Goal: Contribute content

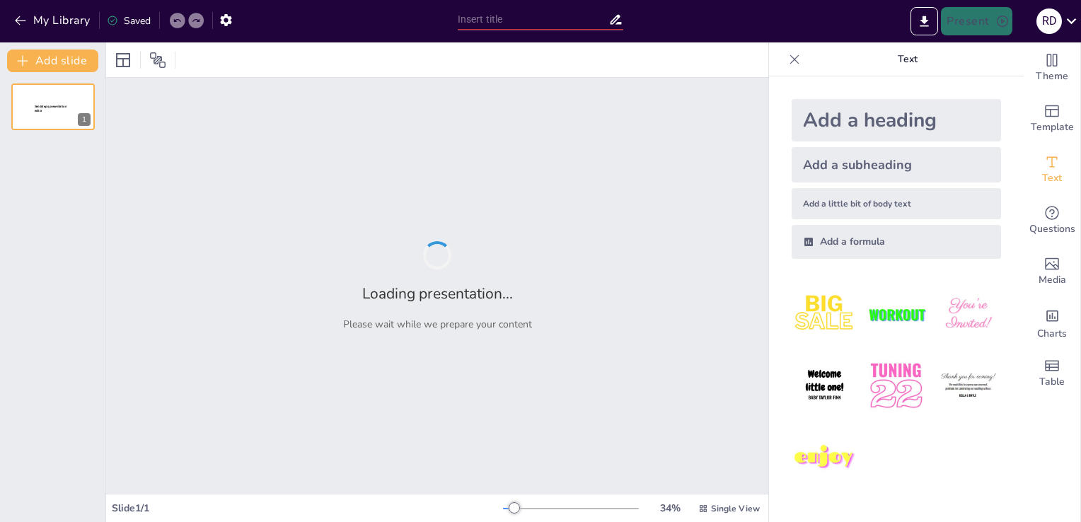
type input "Strategic Workforce Forecasting: Analyzing Labor Market Trends and Talent Gaps"
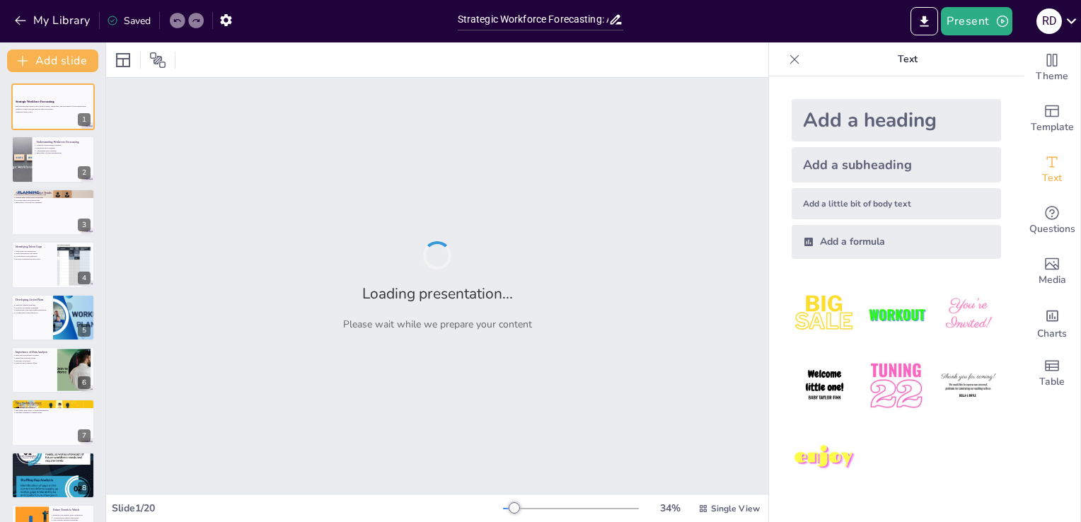
checkbox input "true"
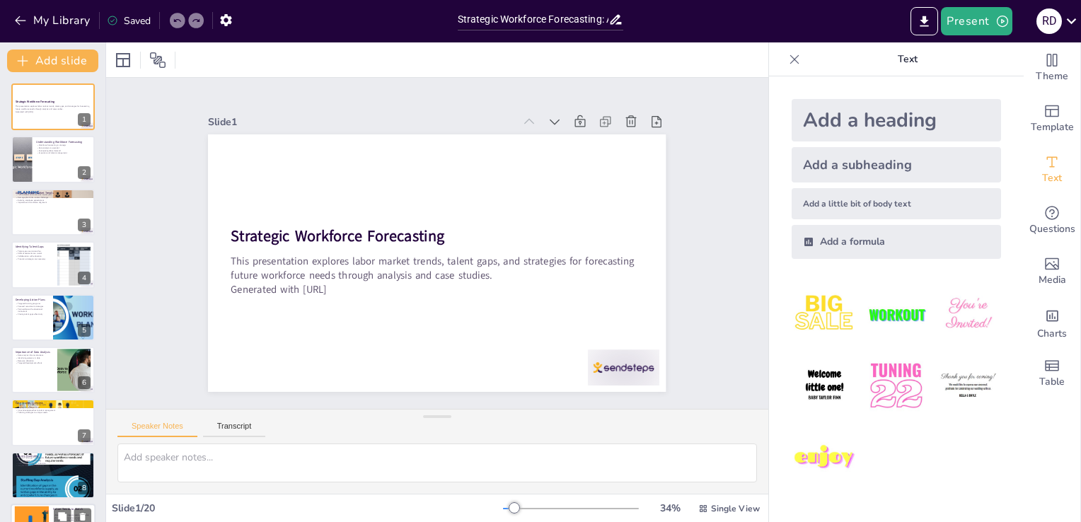
checkbox input "true"
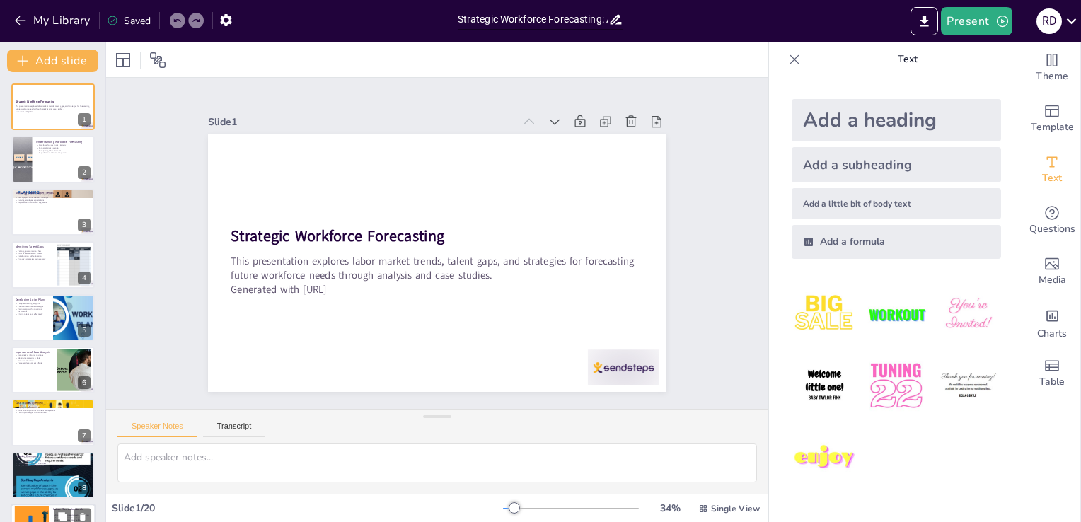
checkbox input "true"
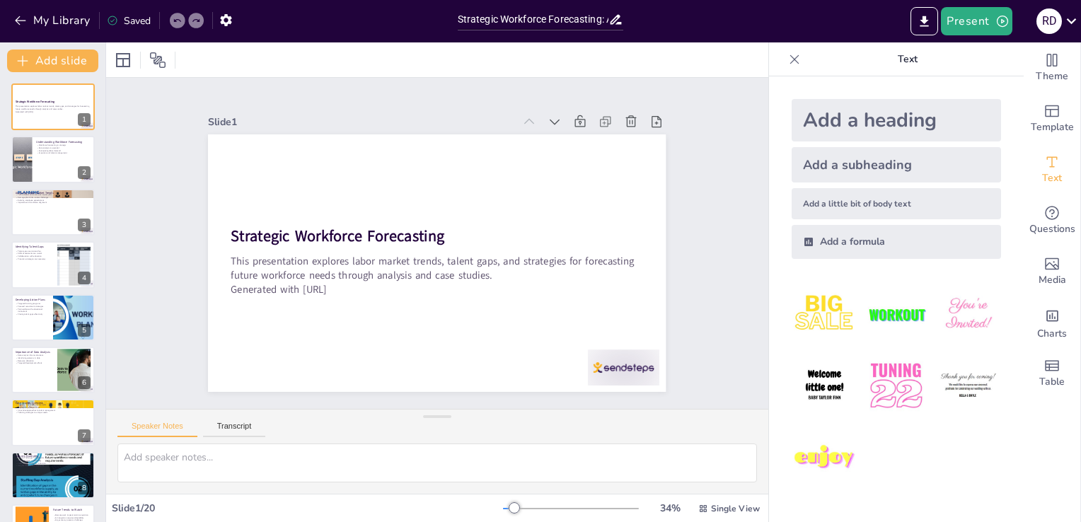
checkbox input "true"
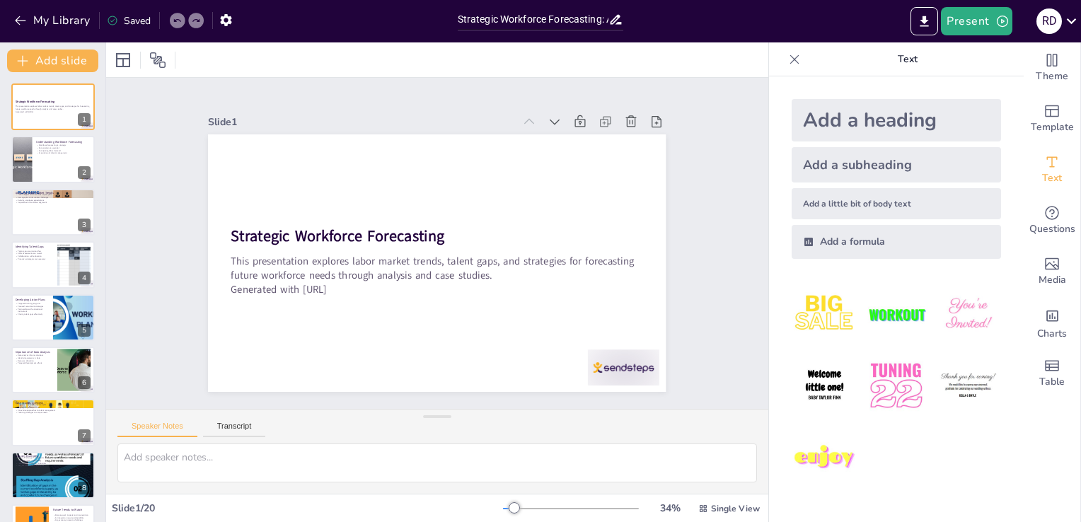
checkbox input "true"
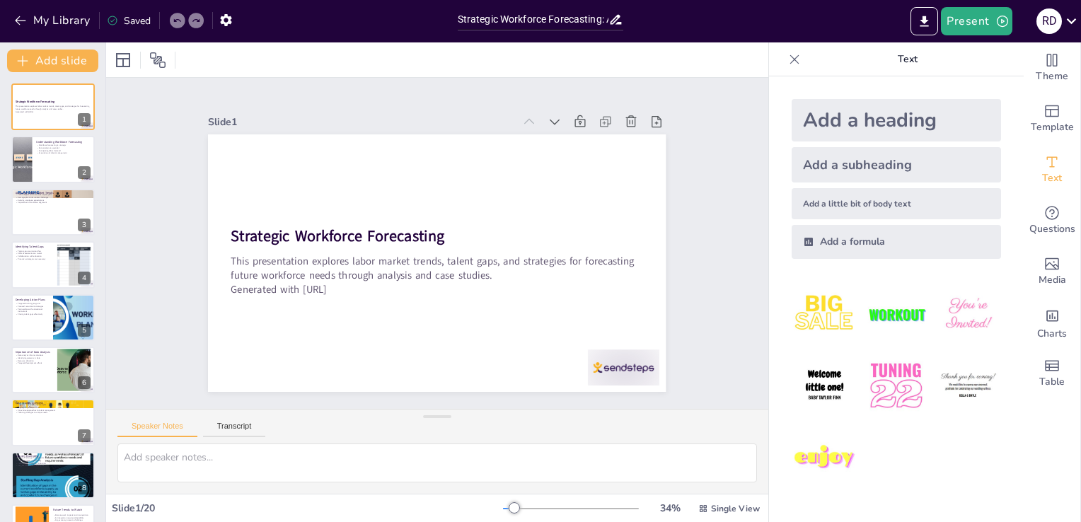
checkbox input "true"
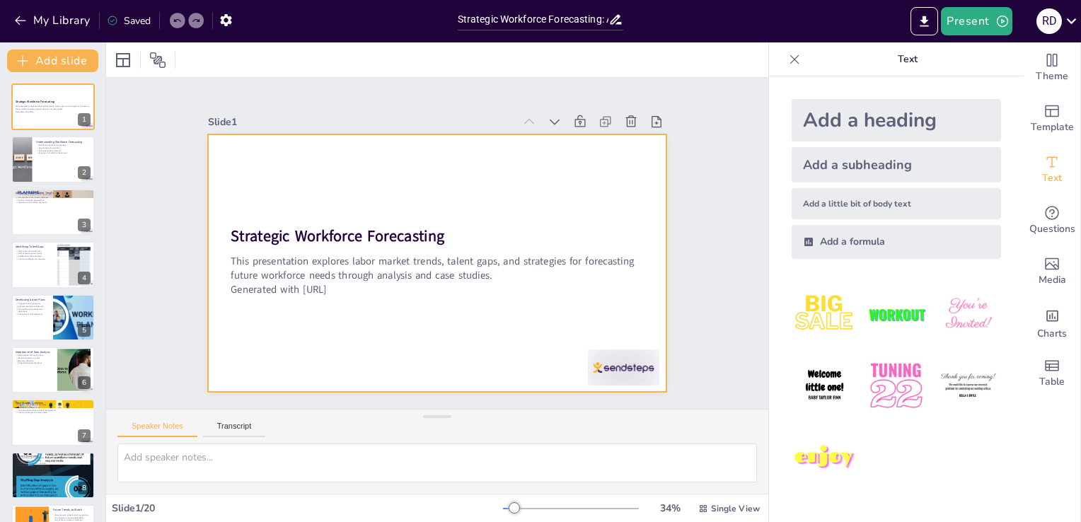
checkbox input "true"
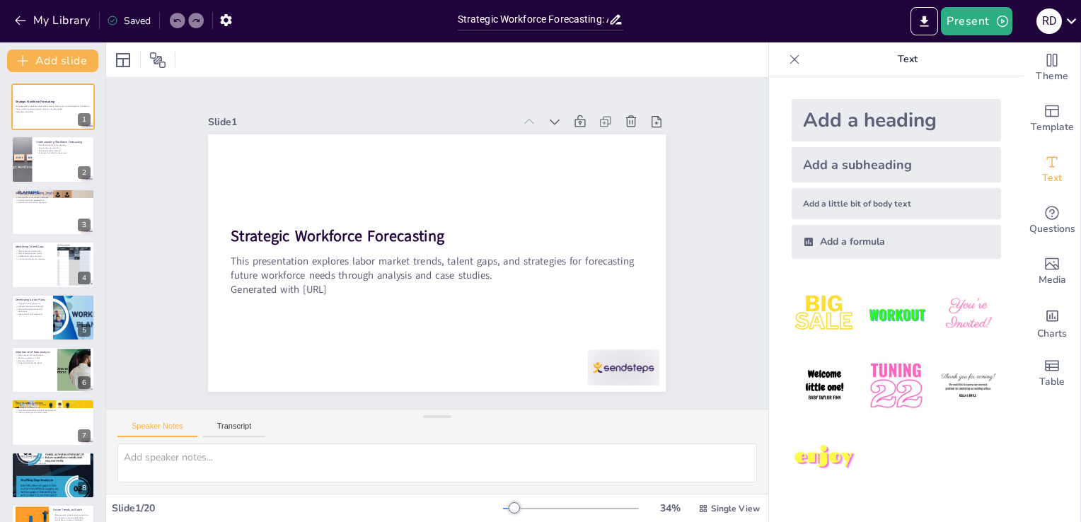
checkbox input "true"
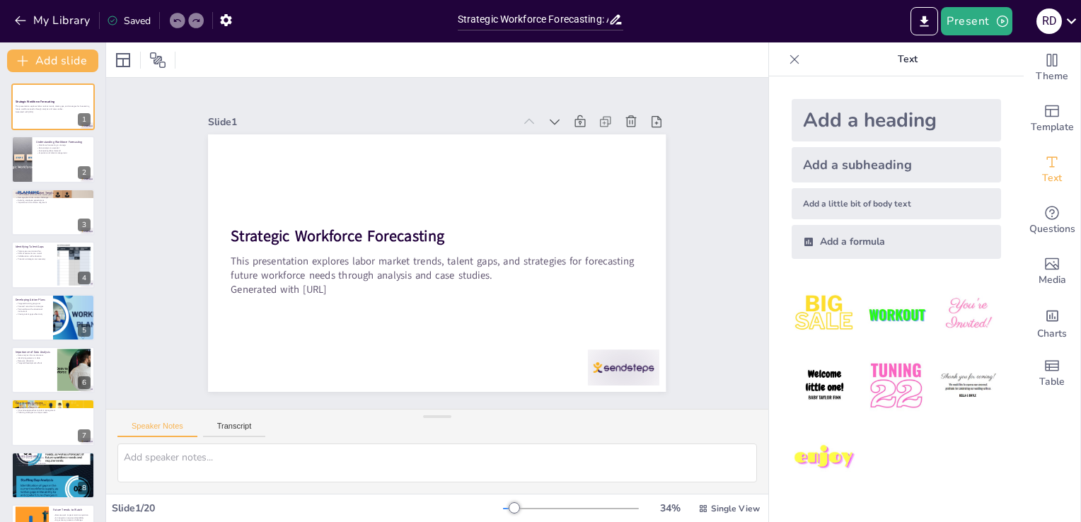
scroll to position [393, 0]
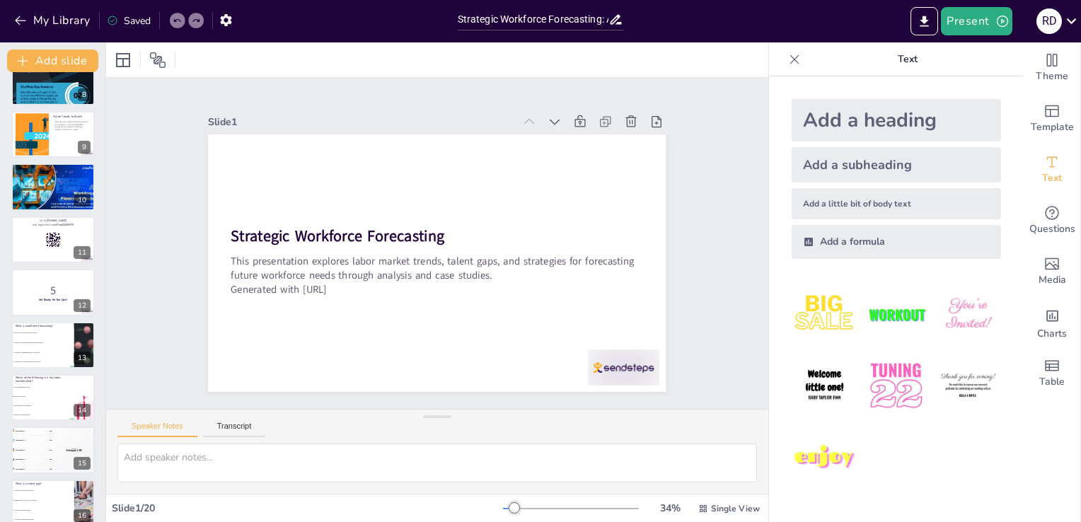
click at [103, 401] on div at bounding box center [106, 282] width 6 height 480
checkbox input "true"
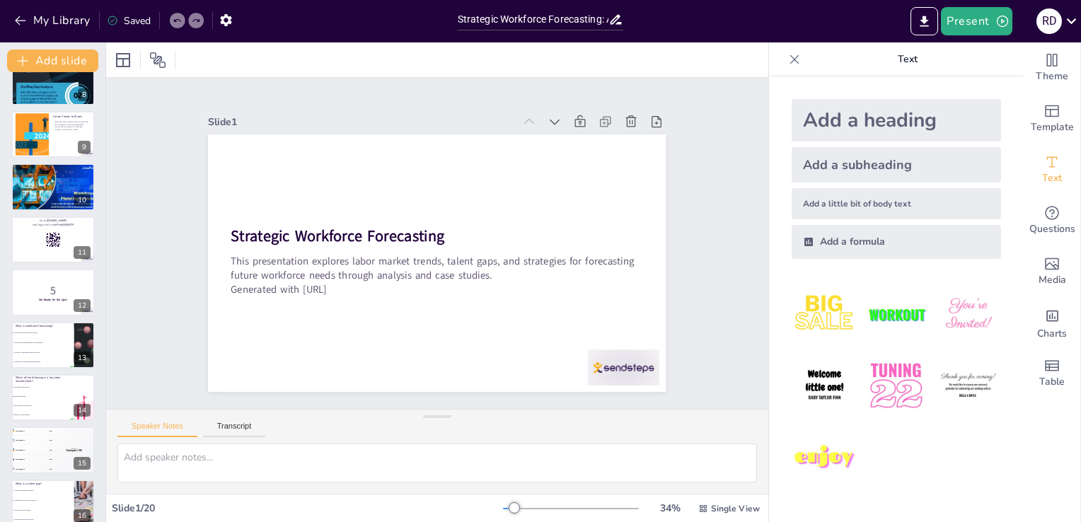
checkbox input "true"
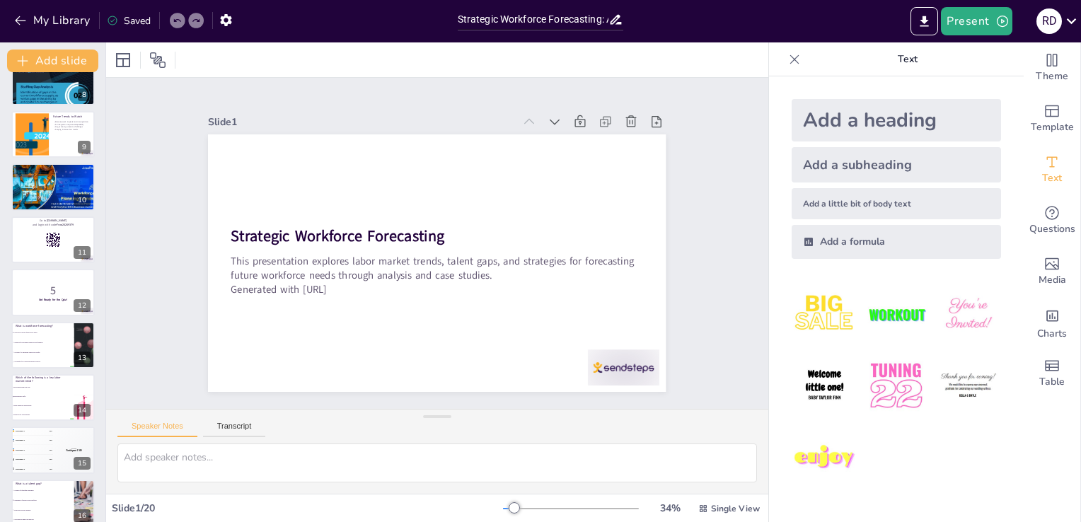
checkbox input "true"
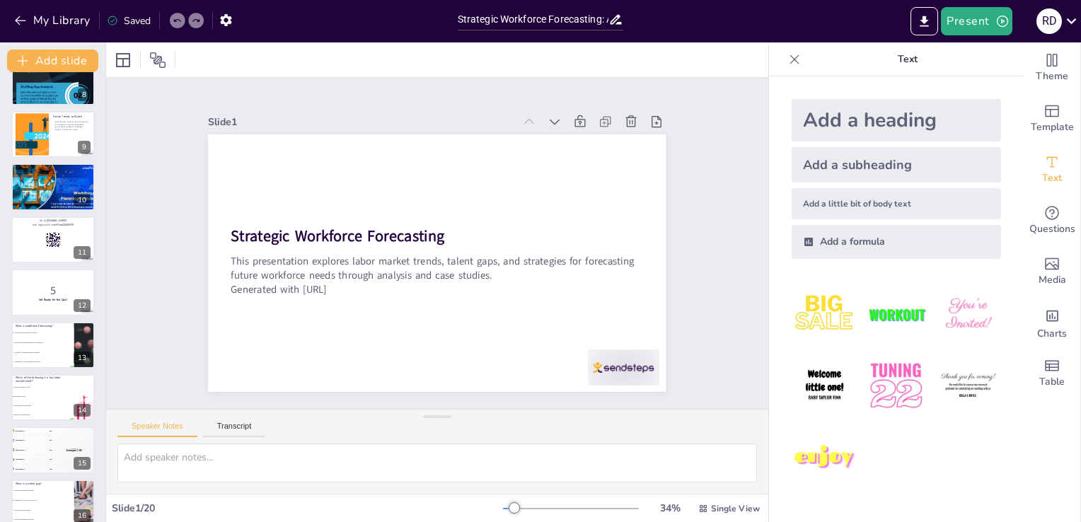
checkbox input "true"
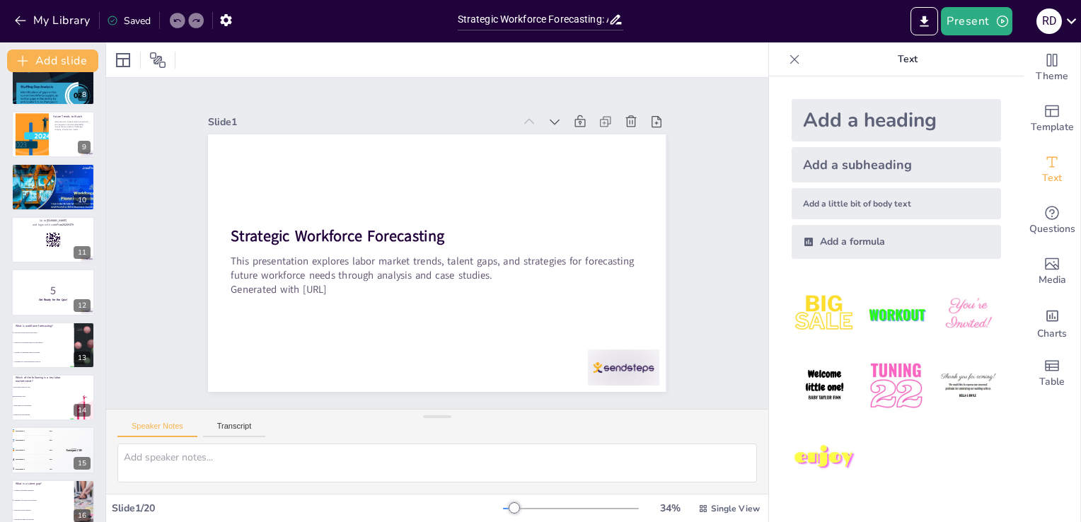
checkbox input "true"
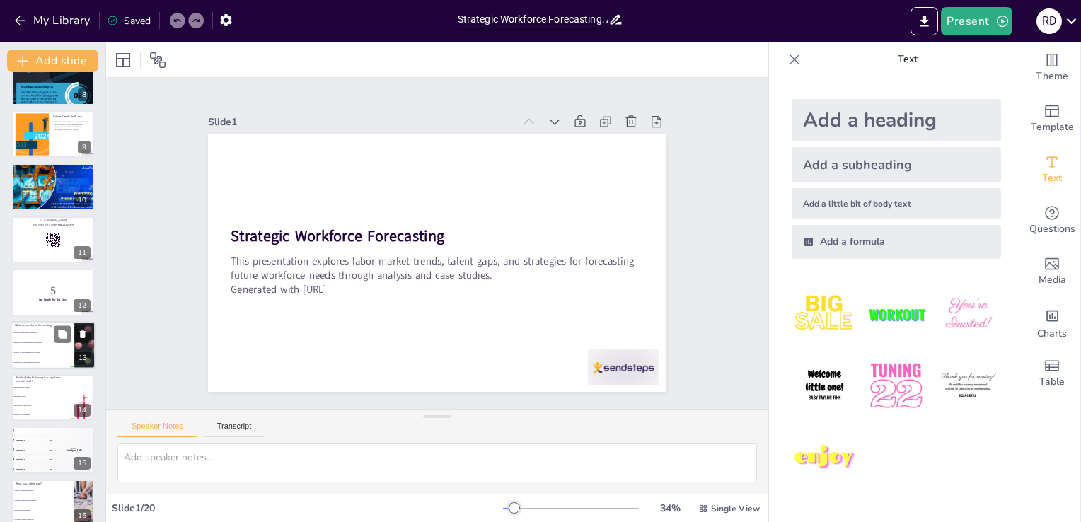
checkbox input "true"
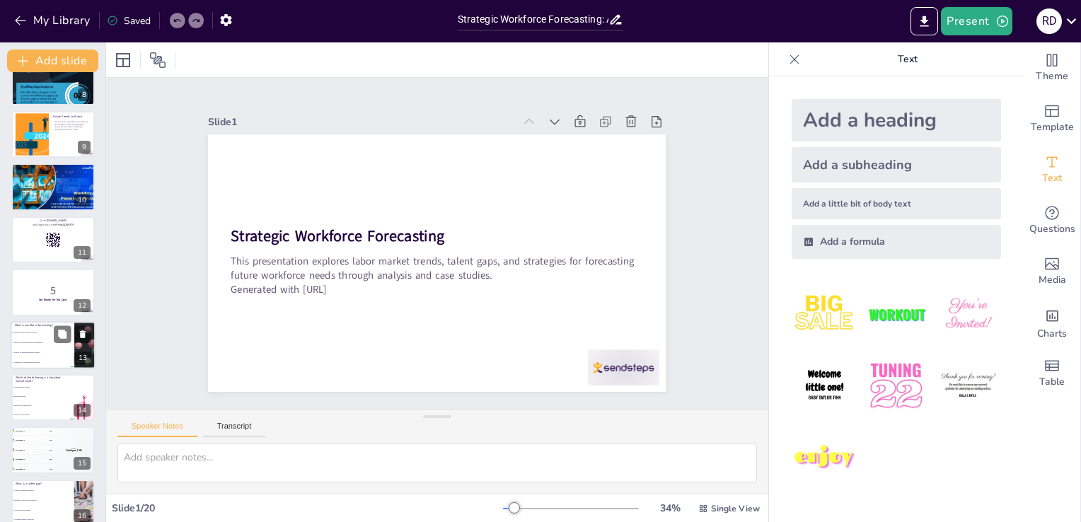
checkbox input "true"
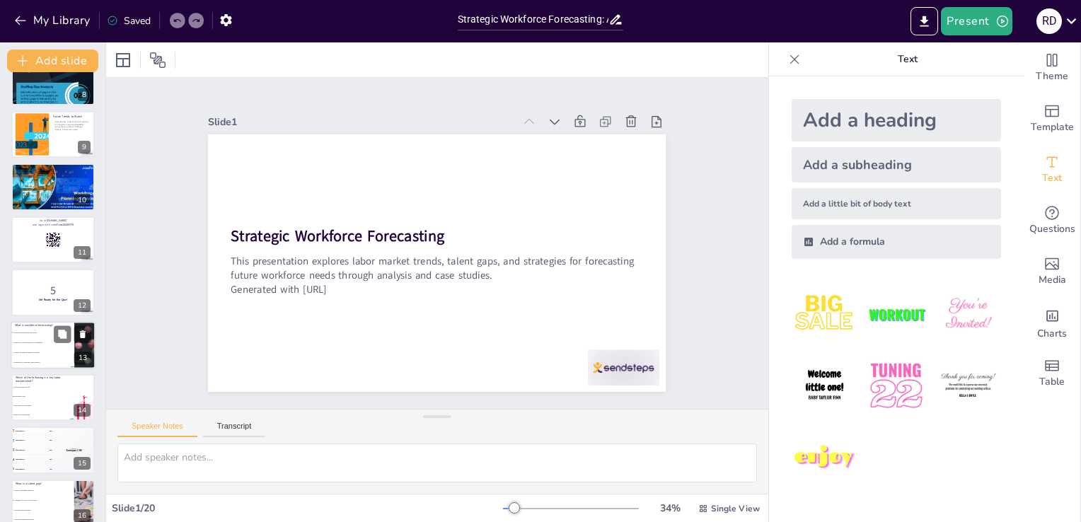
checkbox input "true"
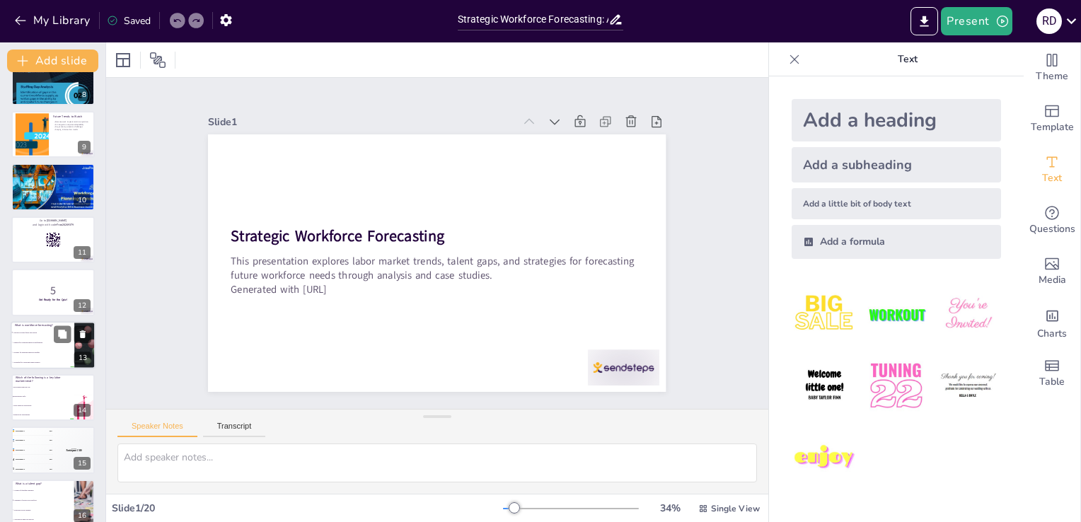
checkbox input "true"
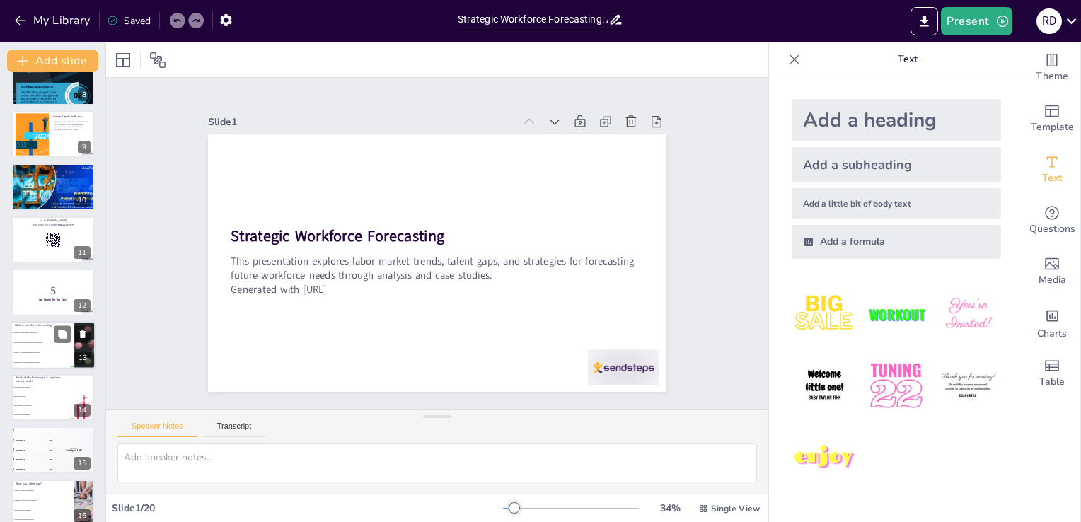
checkbox input "true"
click at [40, 343] on li "A method for evaluating employee performance" at bounding box center [43, 342] width 64 height 10
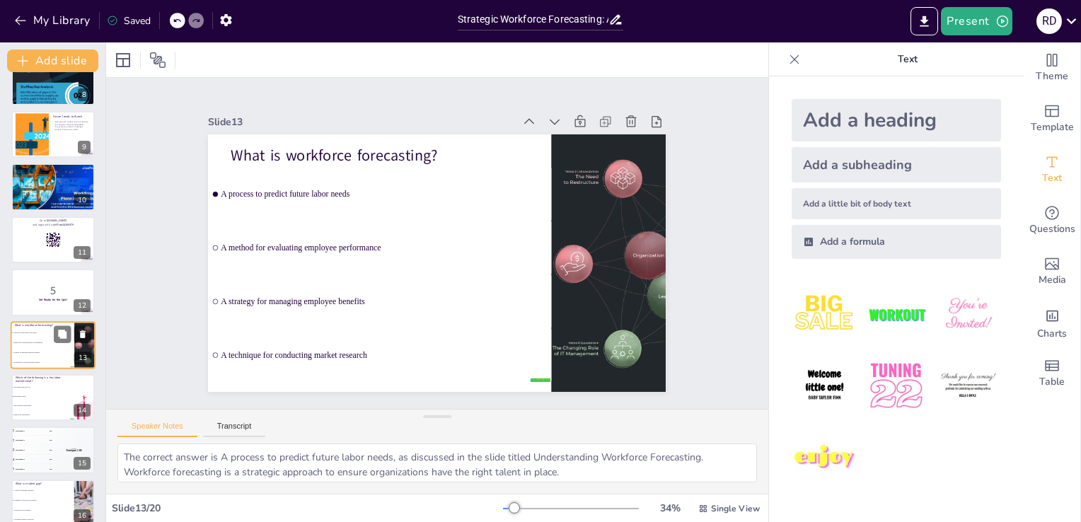
type textarea "The correct answer is A process to predict future labor needs, as discussed in …"
checkbox input "true"
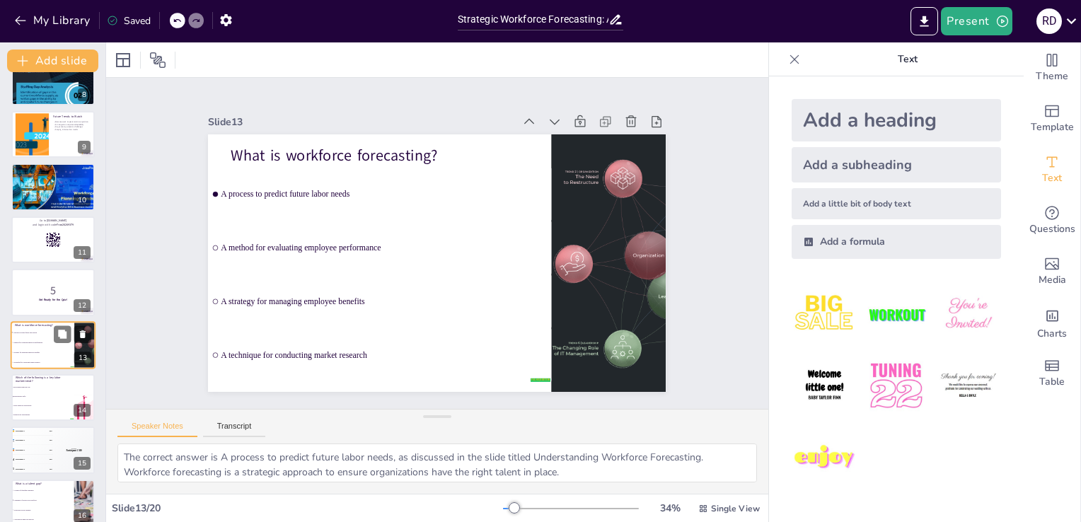
checkbox input "true"
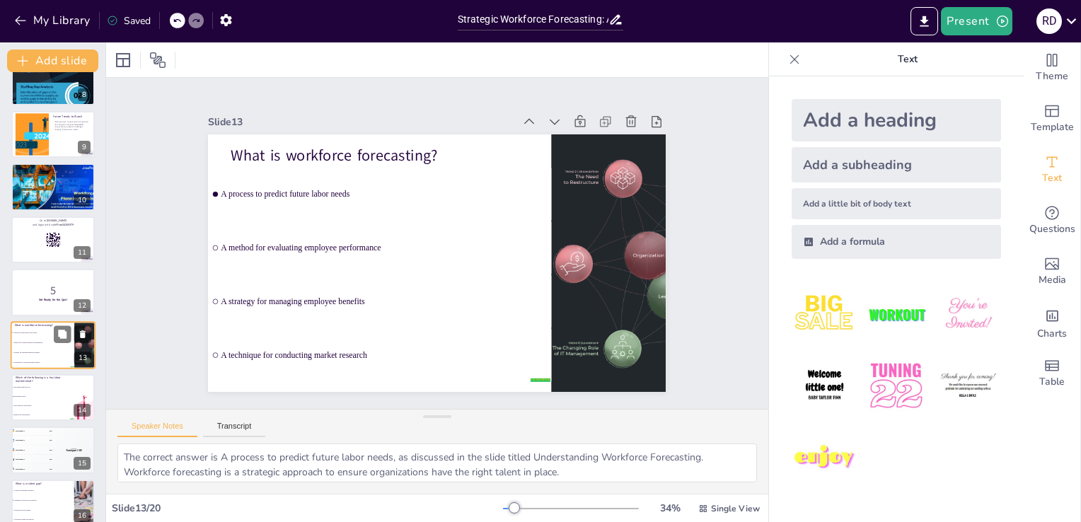
checkbox input "true"
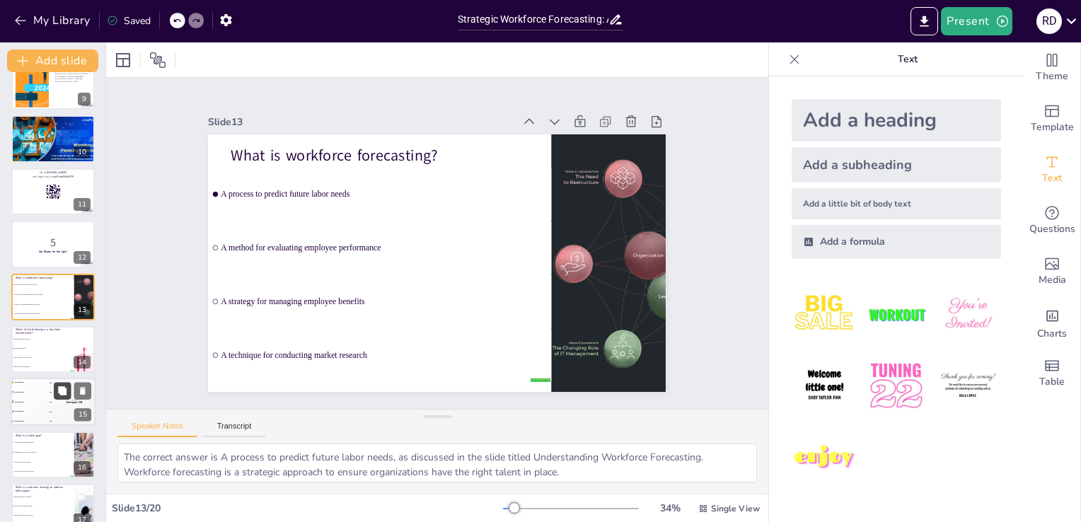
checkbox input "true"
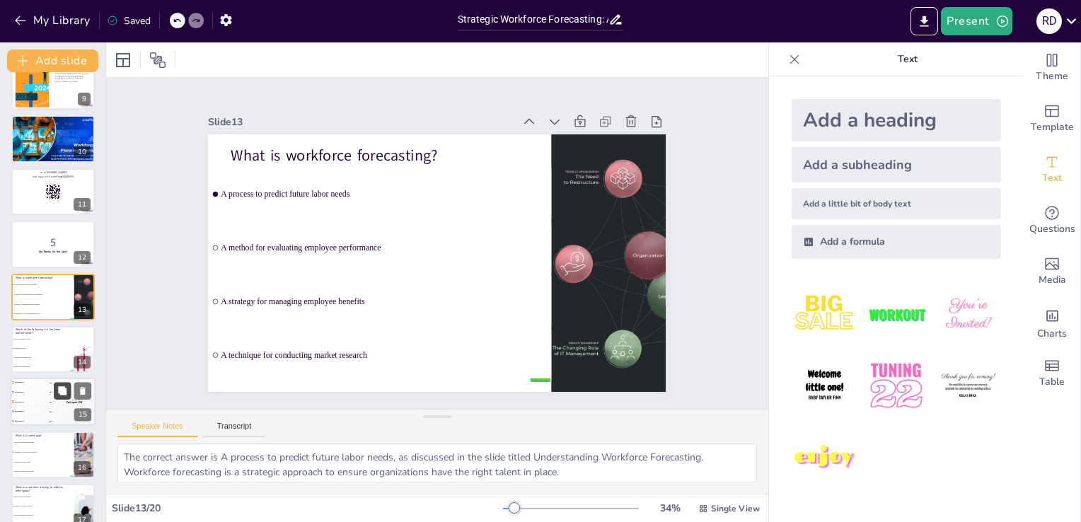
checkbox input "true"
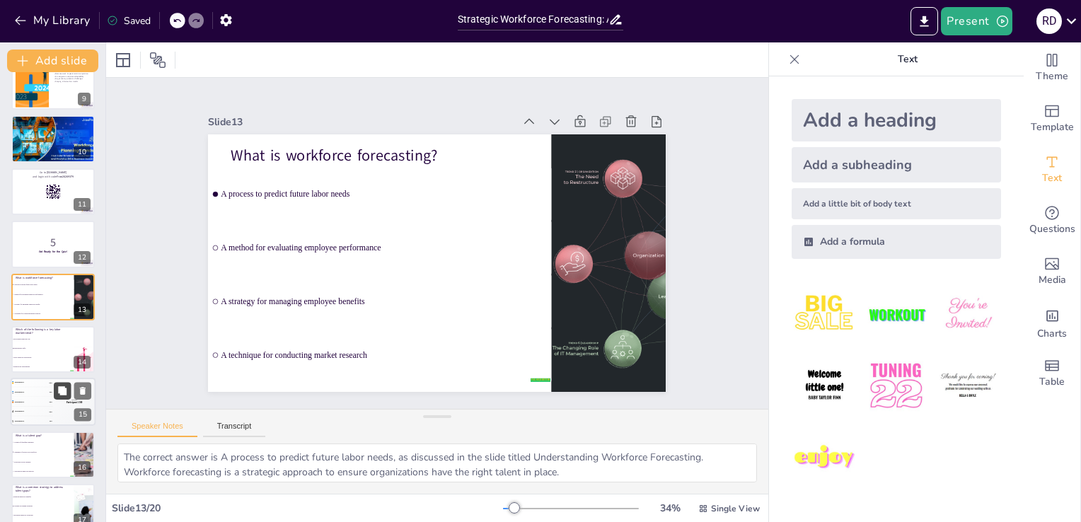
checkbox input "true"
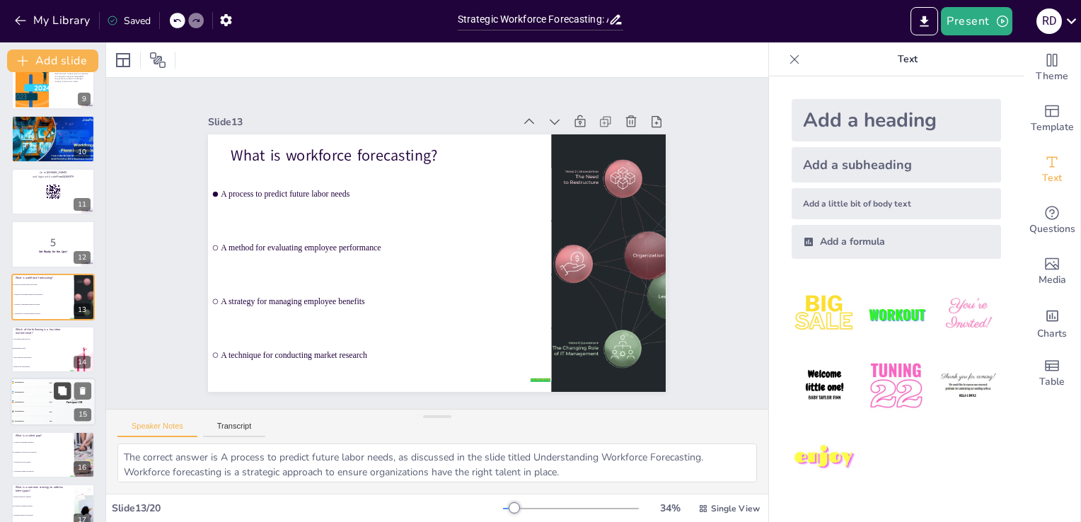
checkbox input "true"
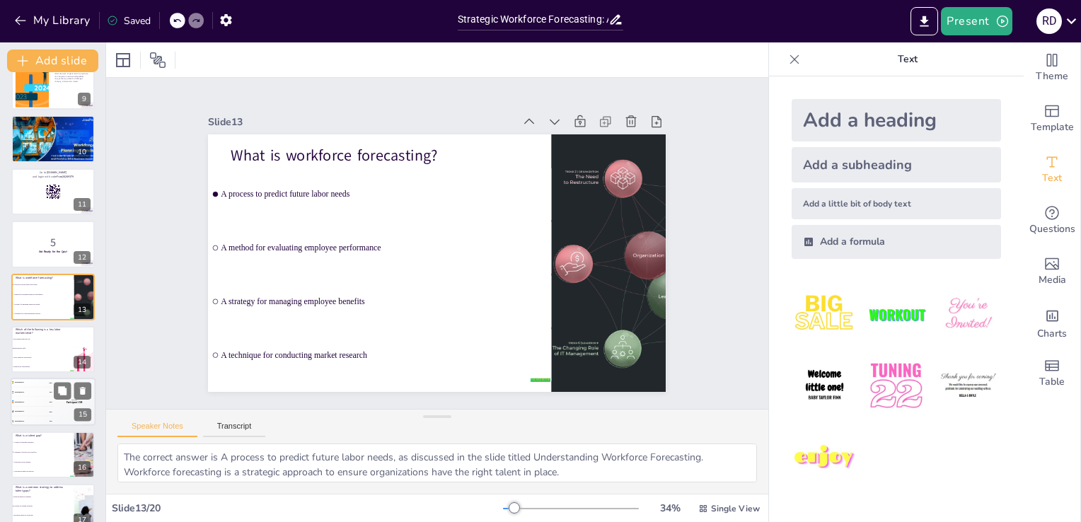
checkbox input "true"
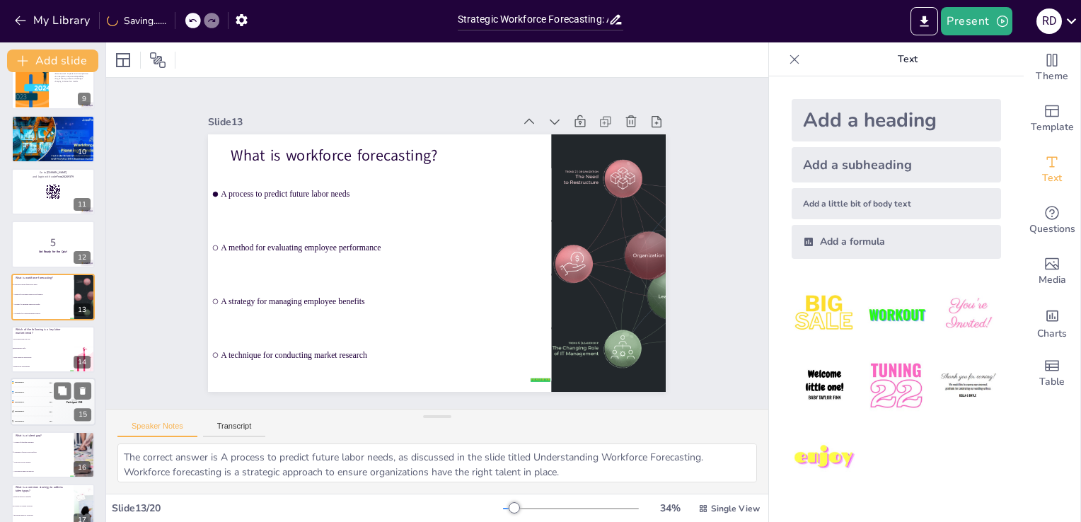
checkbox input "true"
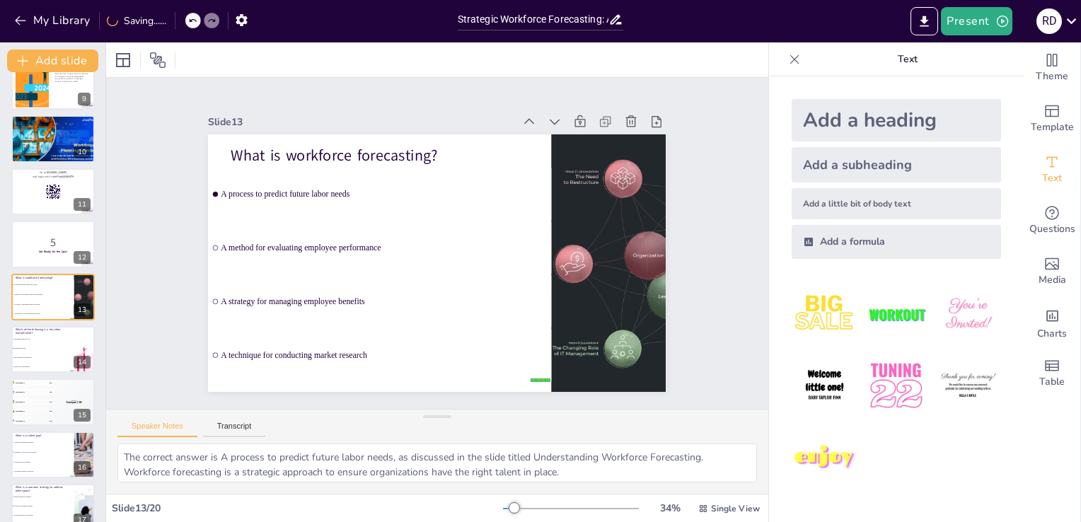
checkbox input "true"
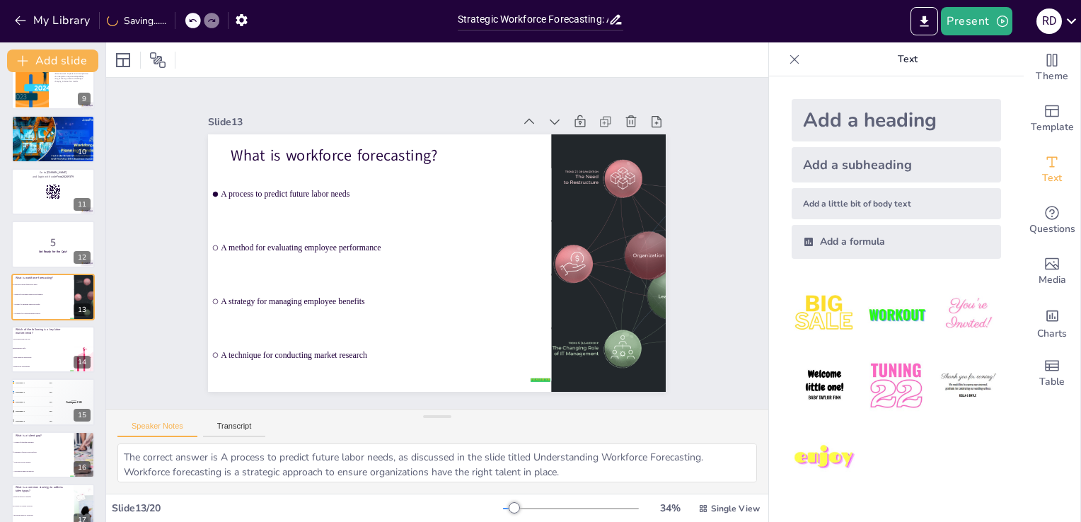
checkbox input "true"
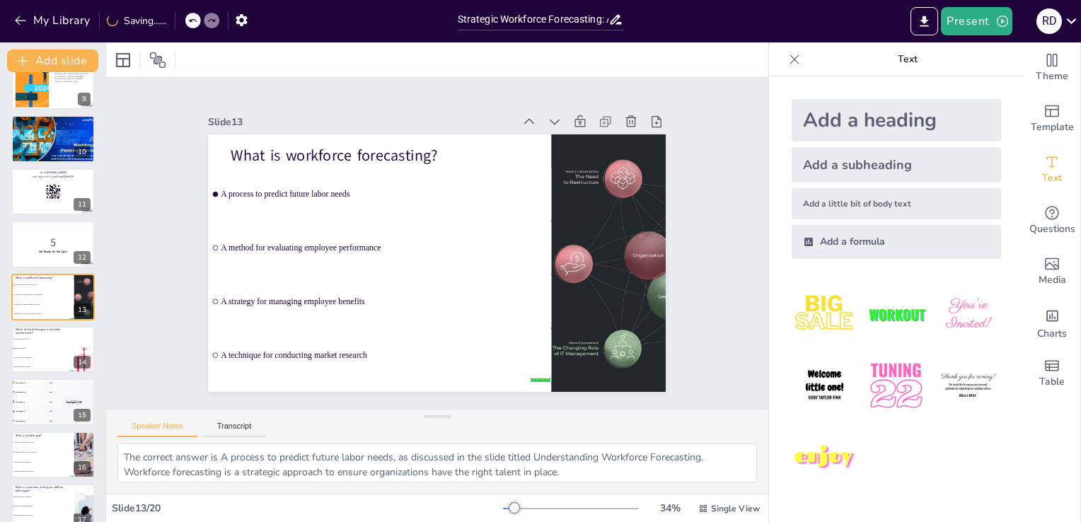
checkbox input "true"
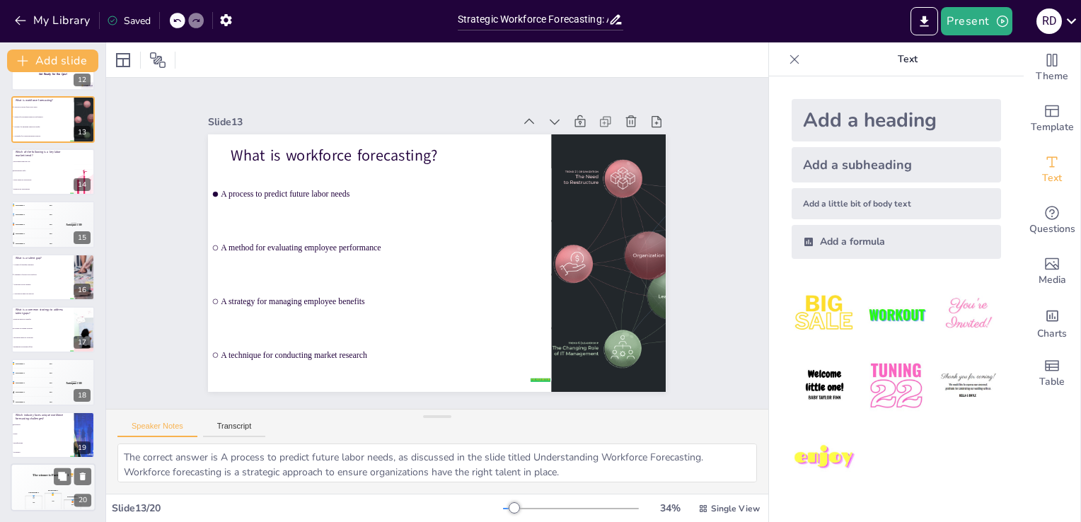
checkbox input "true"
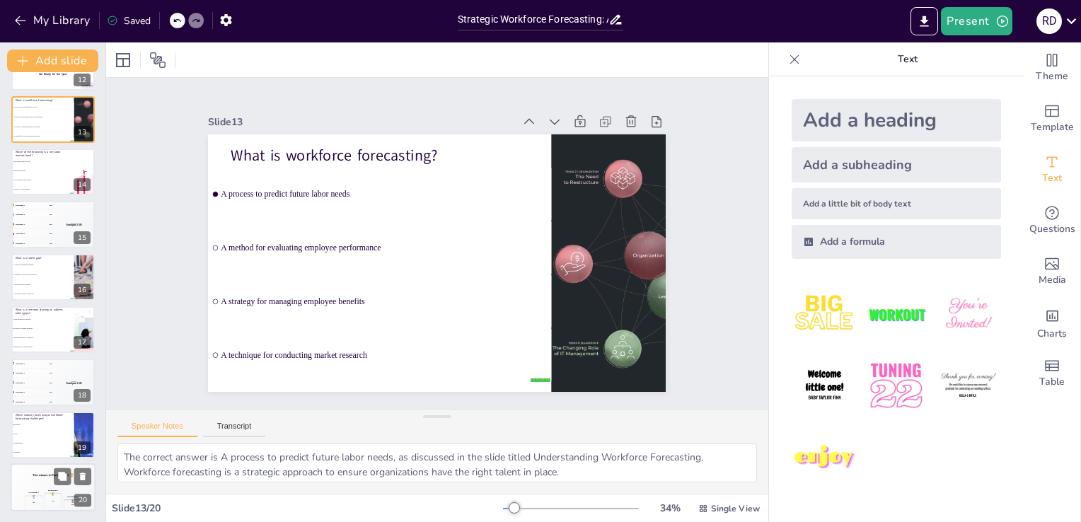
checkbox input "true"
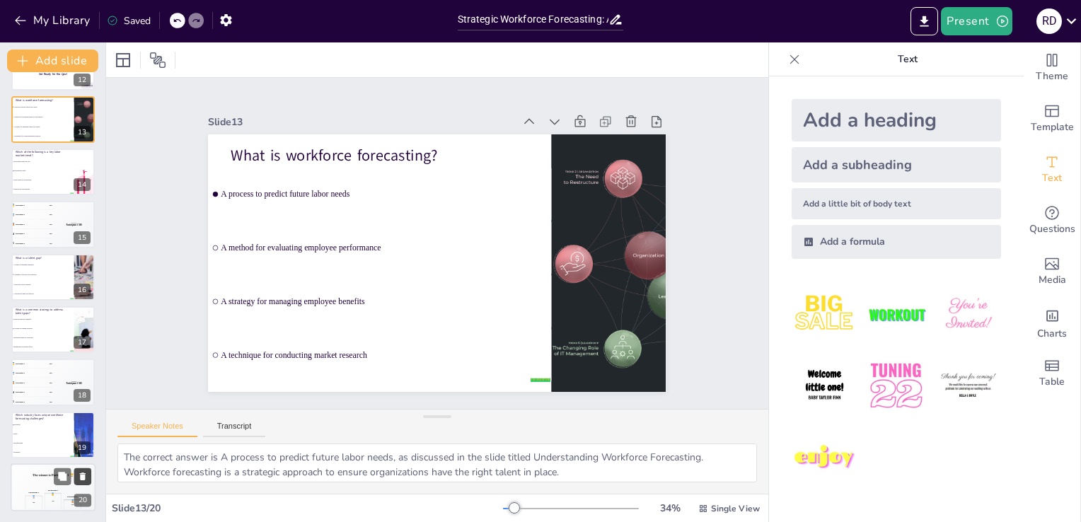
checkbox input "true"
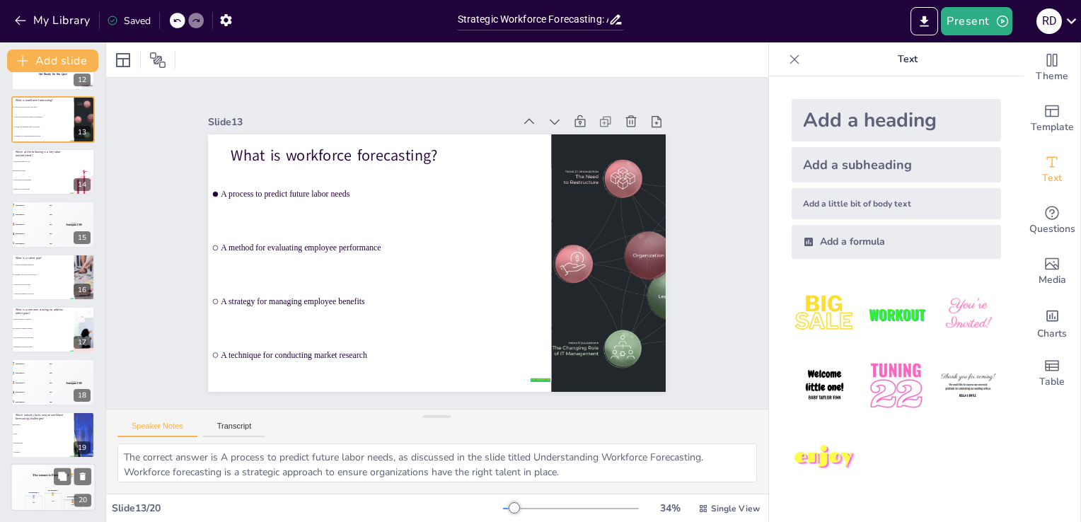
checkbox input "true"
click at [36, 480] on div "The winner is Participant 1 🏆" at bounding box center [53, 475] width 85 height 24
checkbox input "true"
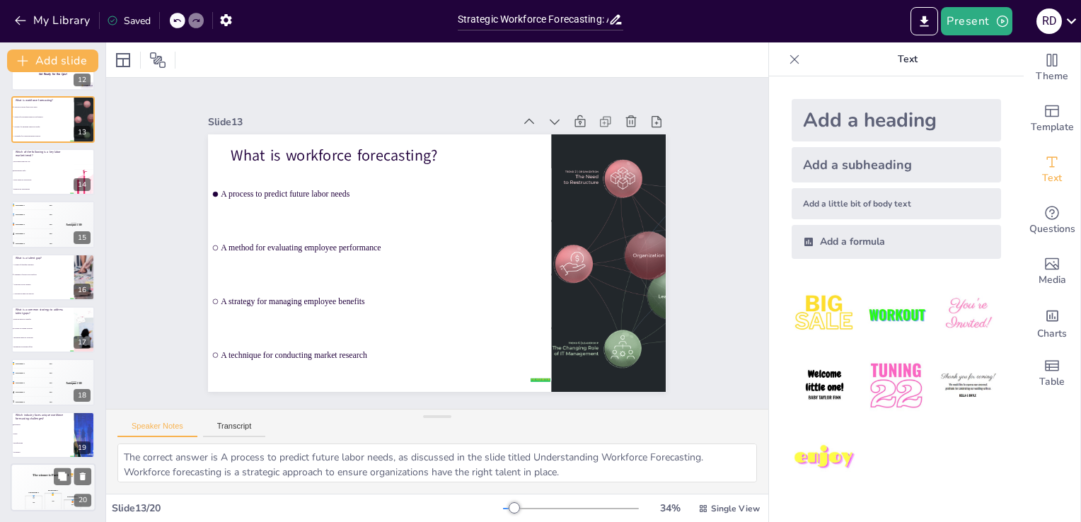
checkbox input "true"
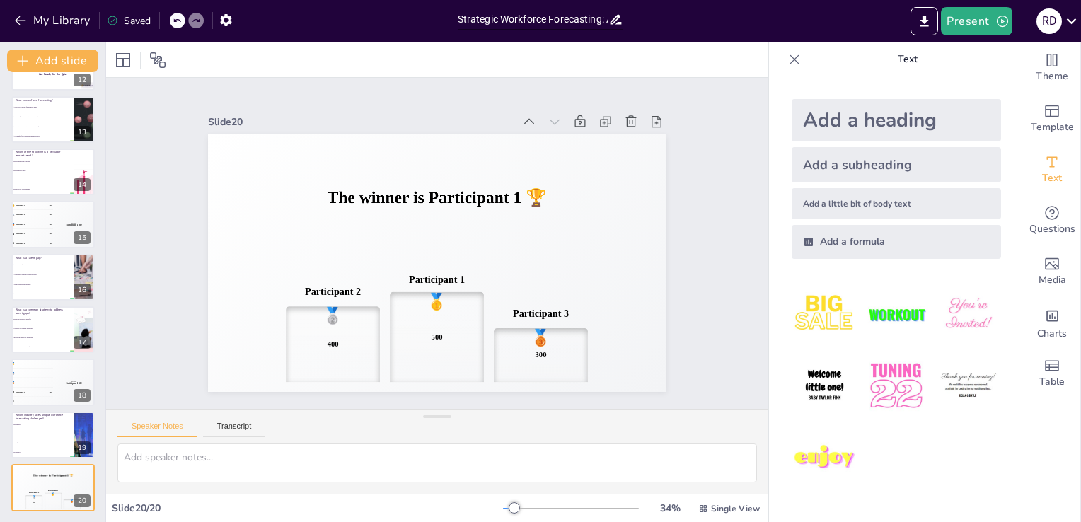
checkbox input "true"
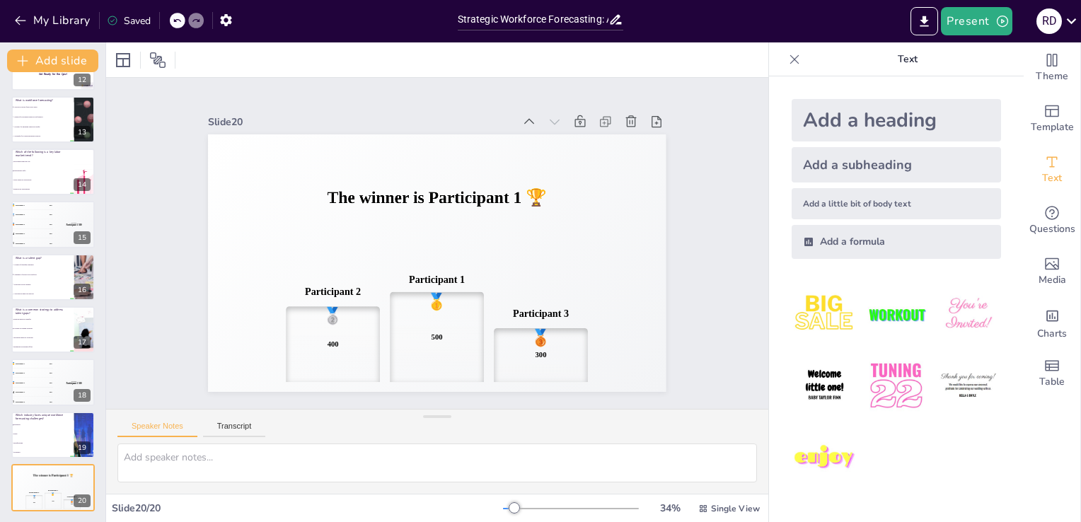
checkbox input "true"
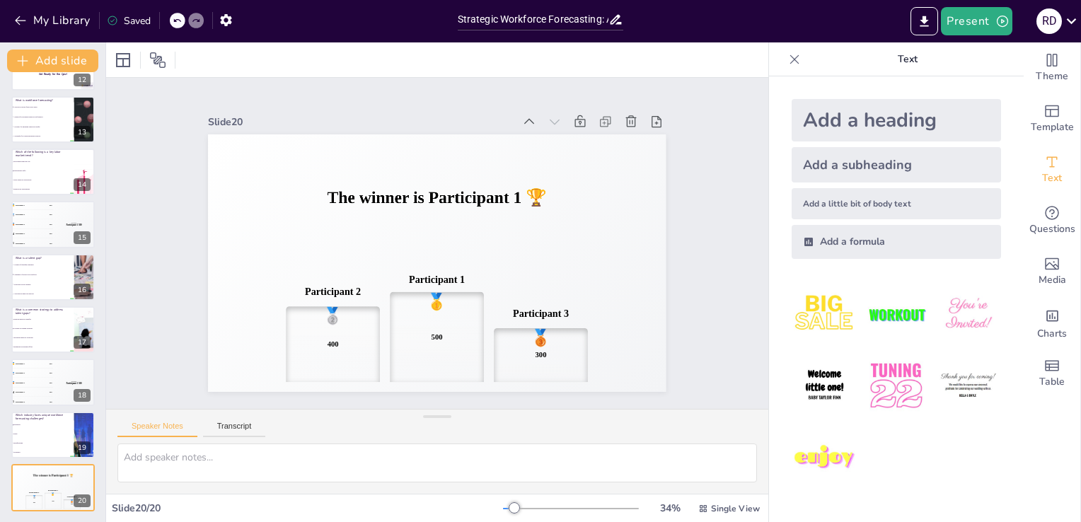
checkbox input "true"
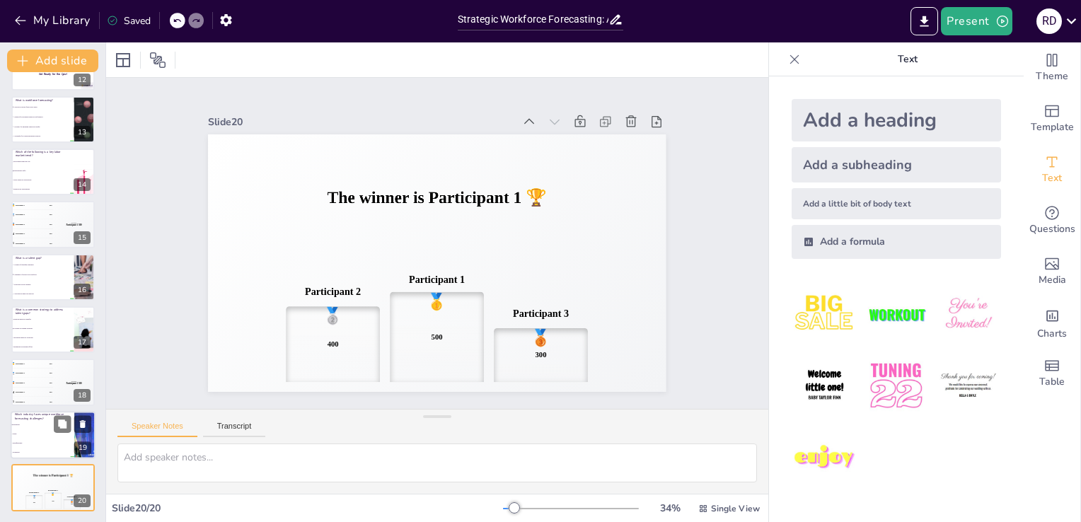
checkbox input "true"
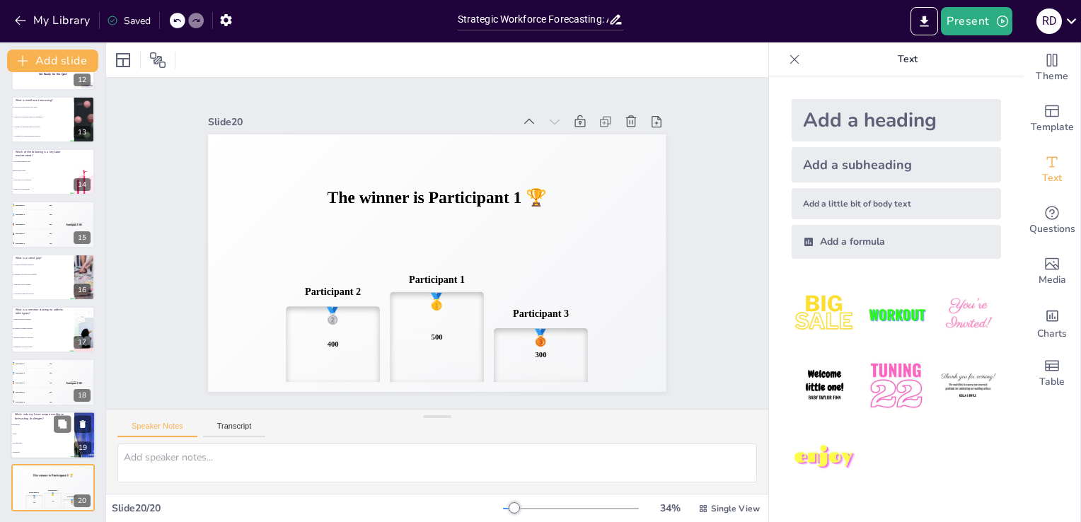
checkbox input "true"
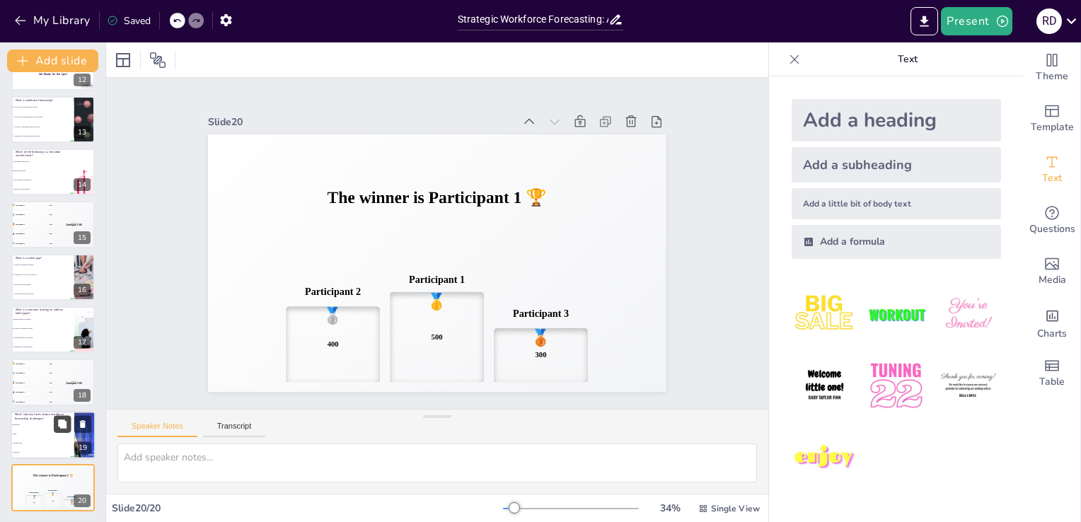
checkbox input "true"
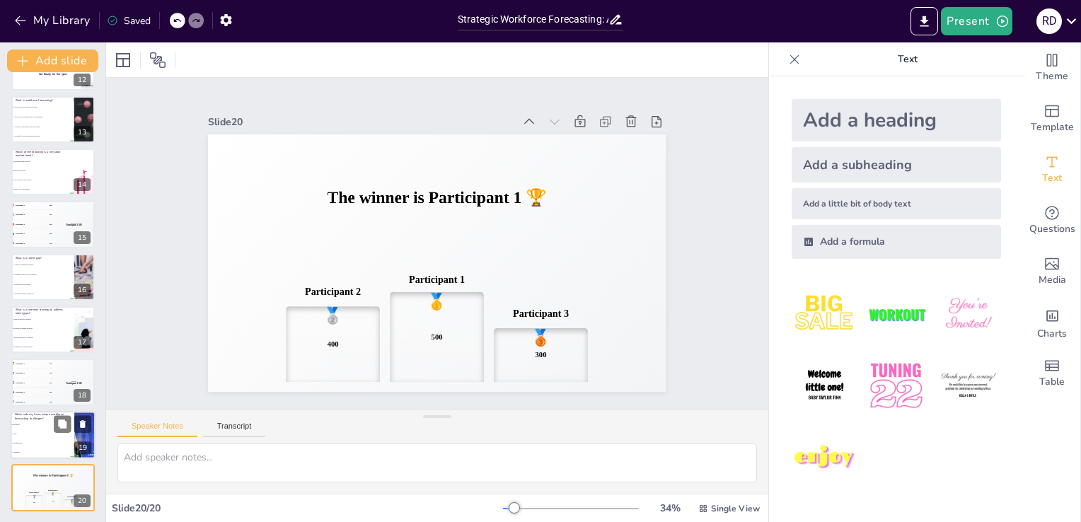
checkbox input "true"
click at [37, 439] on li "Manufacturing" at bounding box center [43, 443] width 64 height 9
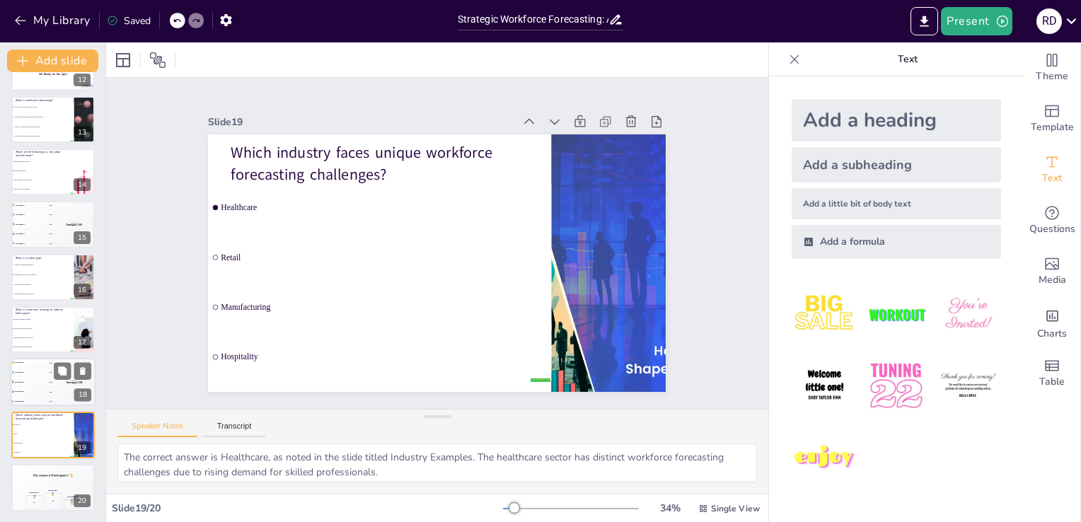
click at [22, 389] on div "4 Participant 4 200" at bounding box center [32, 392] width 42 height 9
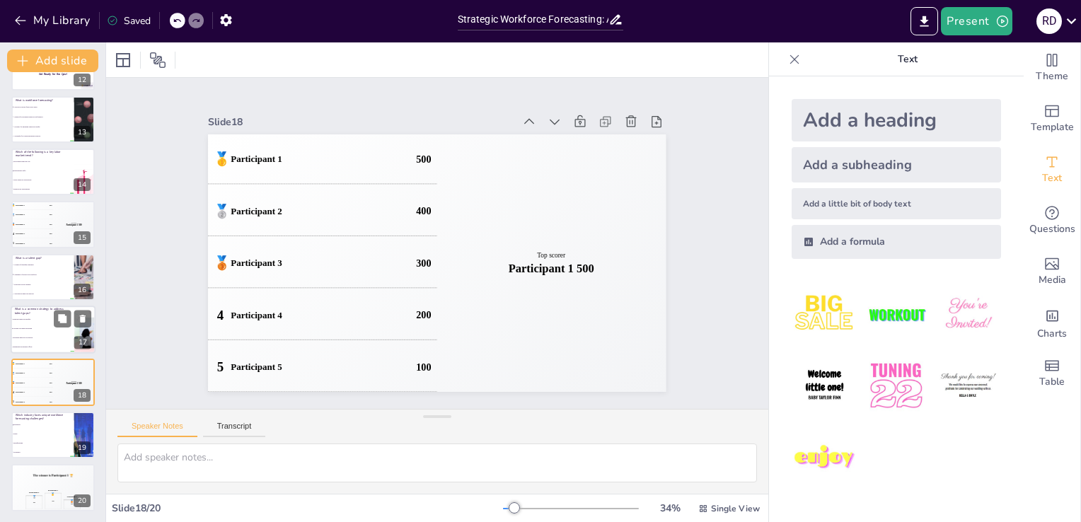
click at [17, 327] on span "Focusing on training programs" at bounding box center [43, 328] width 61 height 2
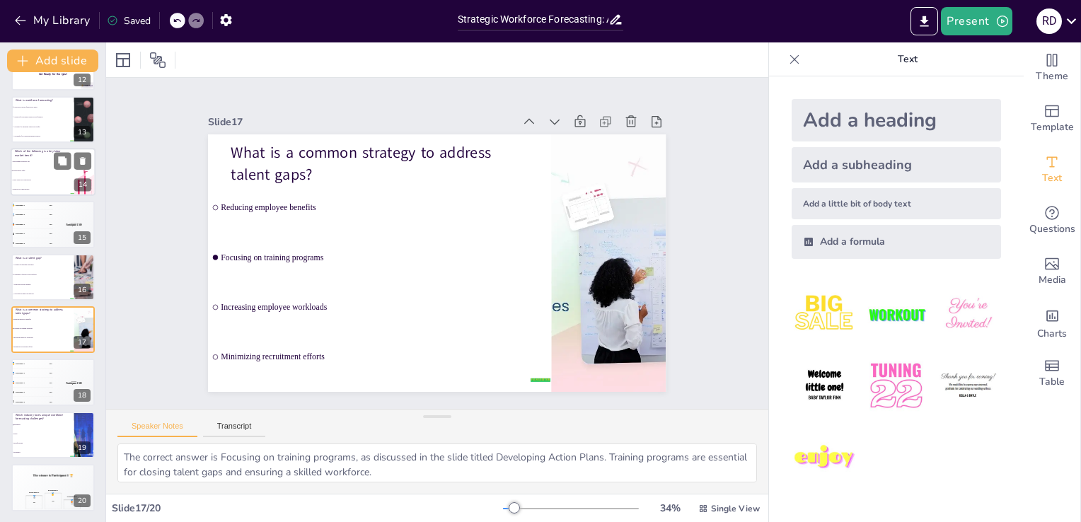
click at [22, 189] on span "Reduced job opportunities" at bounding box center [43, 189] width 61 height 2
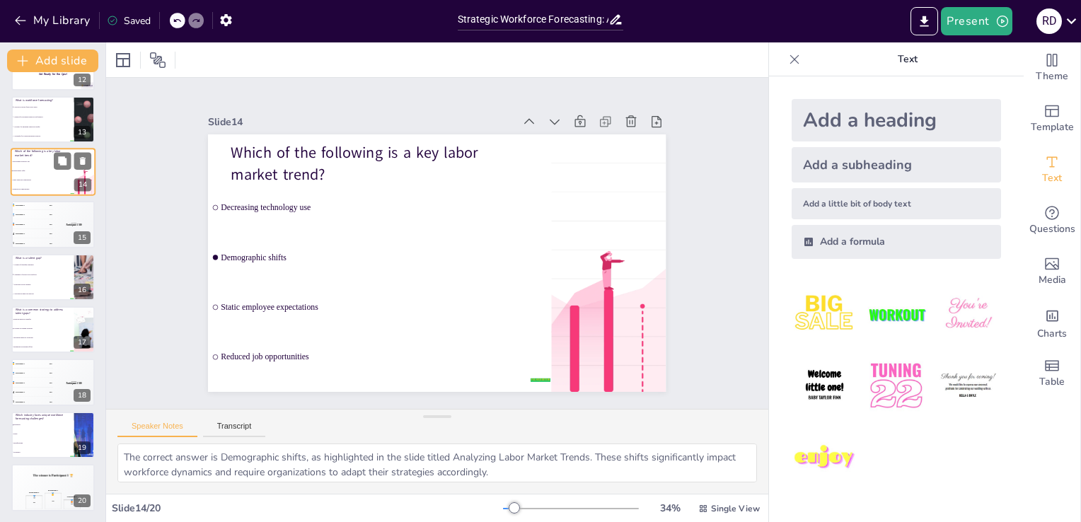
scroll to position [494, 0]
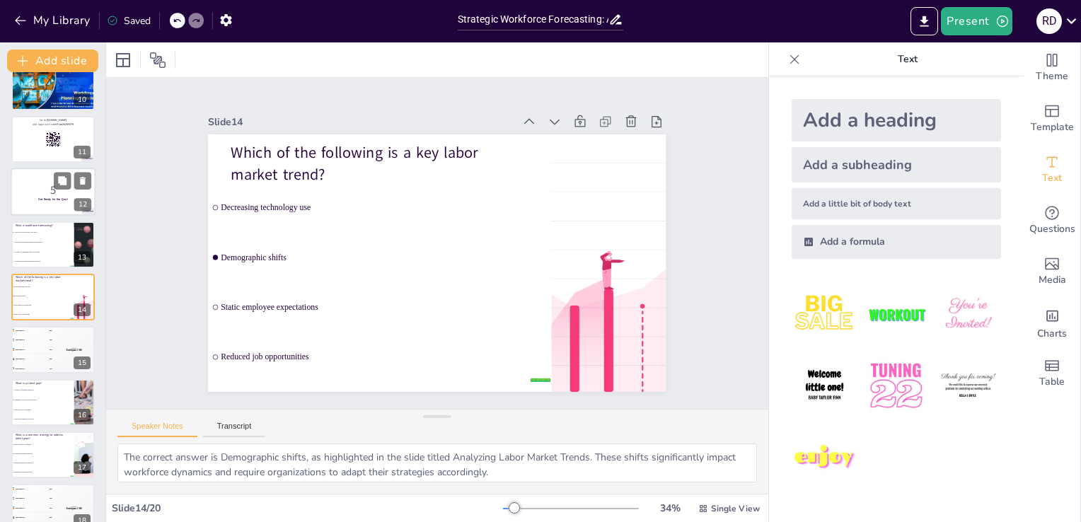
click at [20, 191] on p "5" at bounding box center [53, 190] width 76 height 16
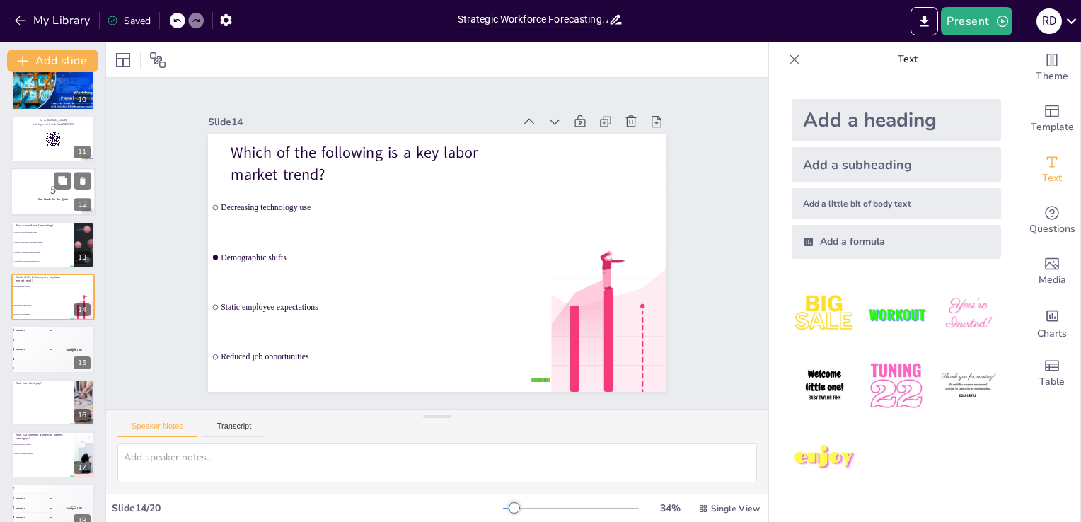
scroll to position [388, 0]
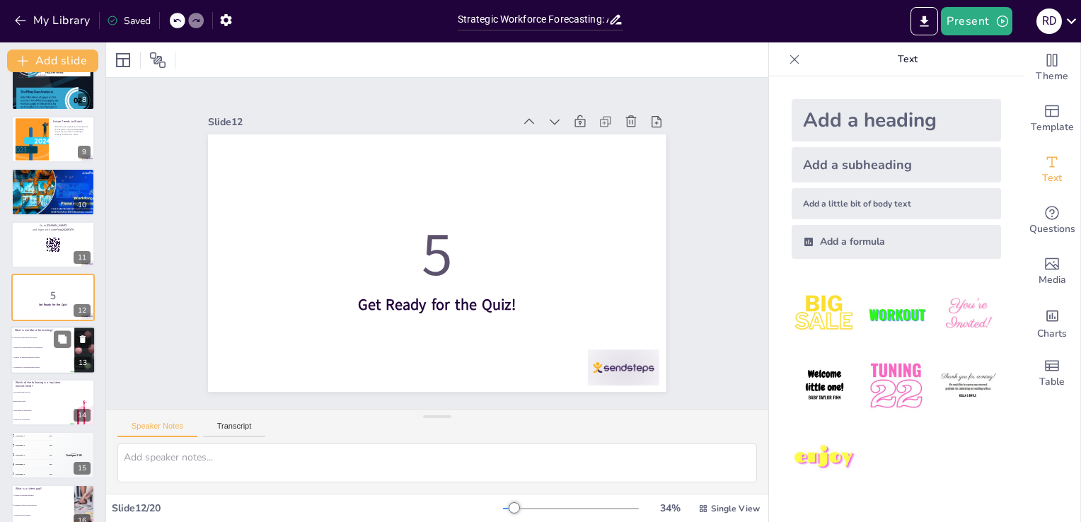
click at [34, 354] on li "A strategy for managing employee benefits" at bounding box center [43, 357] width 64 height 10
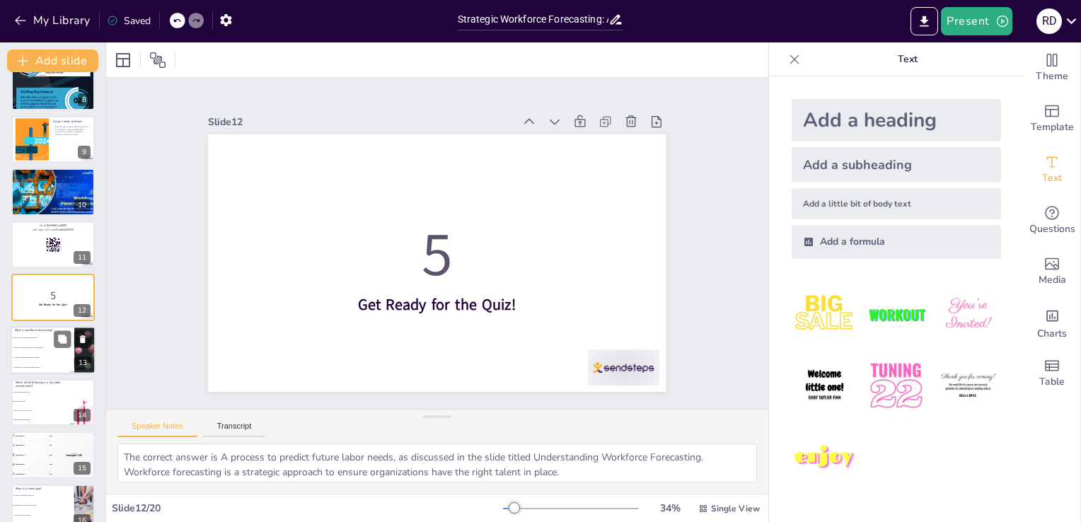
scroll to position [441, 0]
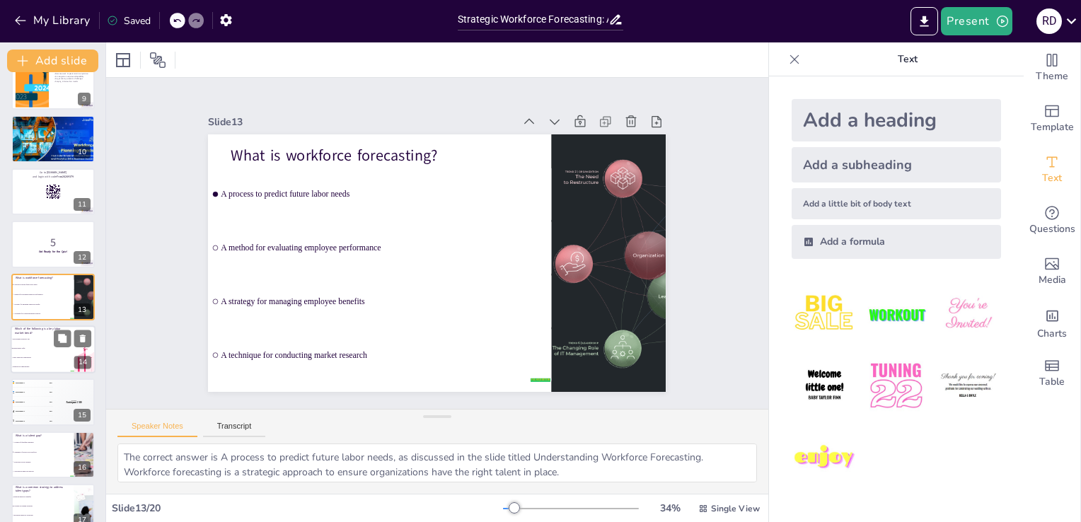
click at [34, 340] on li "Decreasing technology use" at bounding box center [43, 339] width 64 height 9
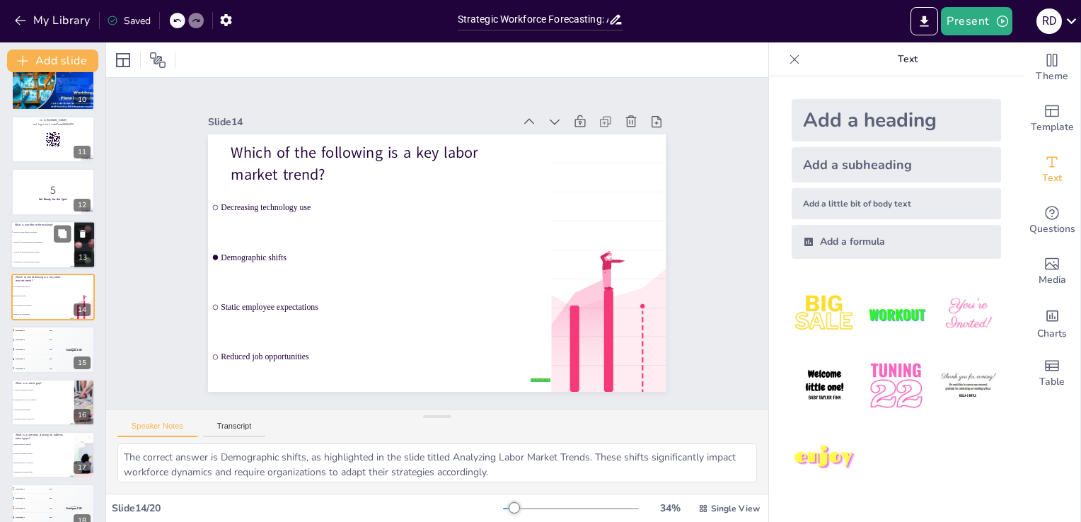
click at [38, 235] on li "A process to predict future labor needs" at bounding box center [43, 232] width 64 height 10
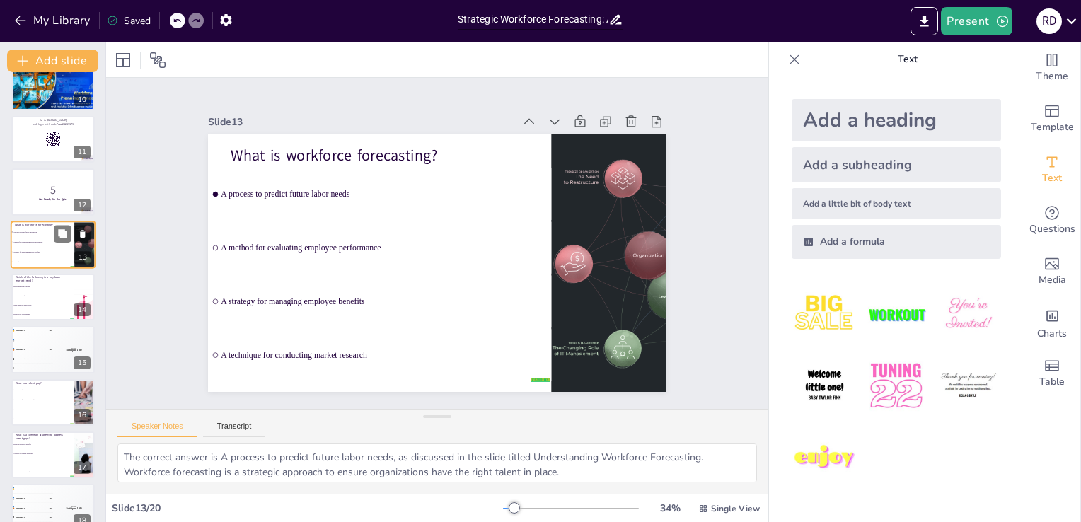
scroll to position [441, 0]
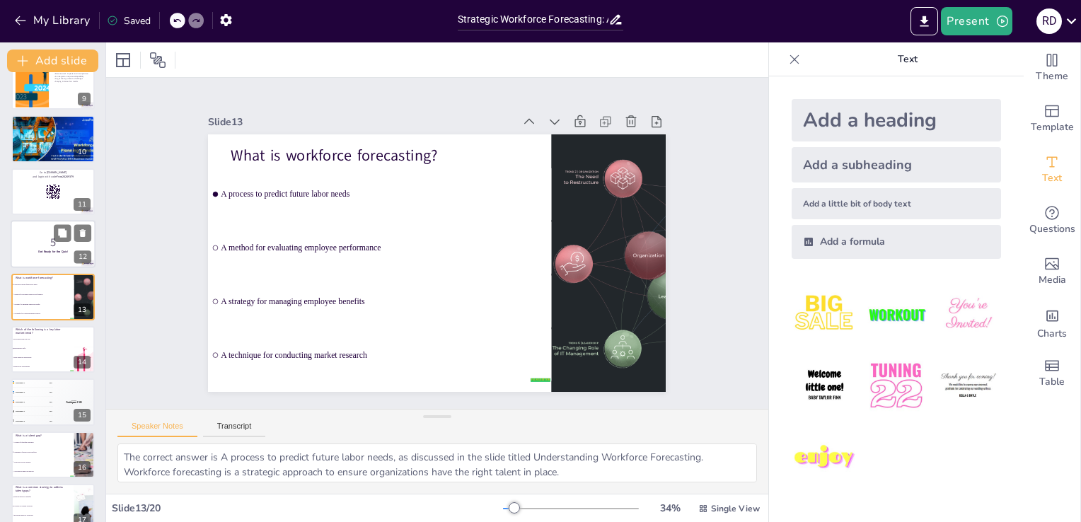
click at [22, 237] on p "5" at bounding box center [53, 243] width 76 height 16
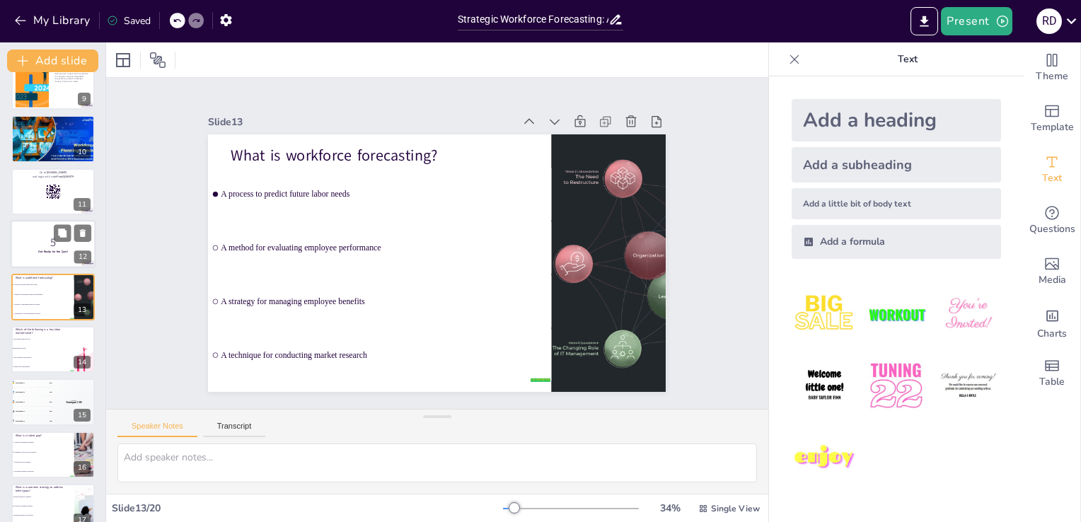
scroll to position [388, 0]
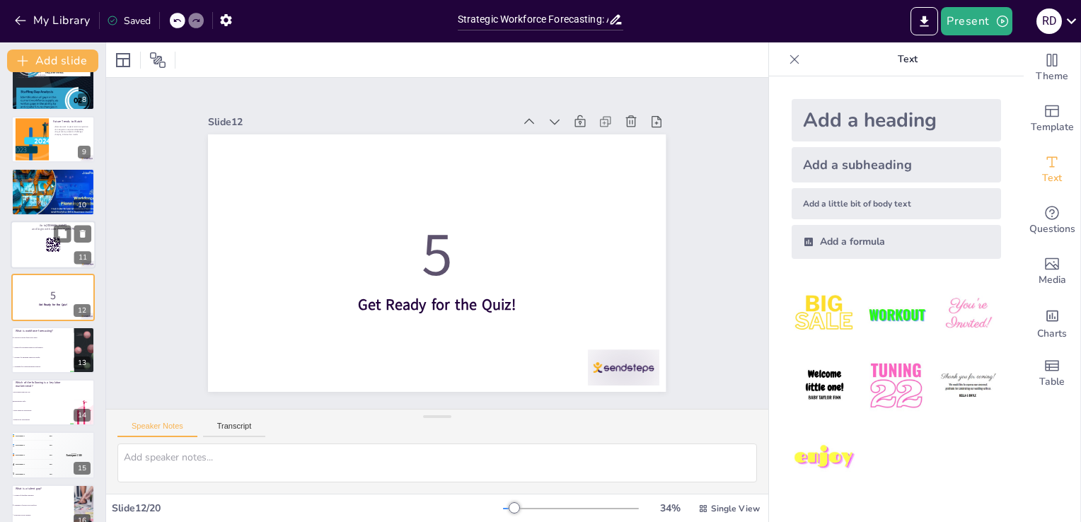
click at [30, 253] on div at bounding box center [53, 245] width 85 height 48
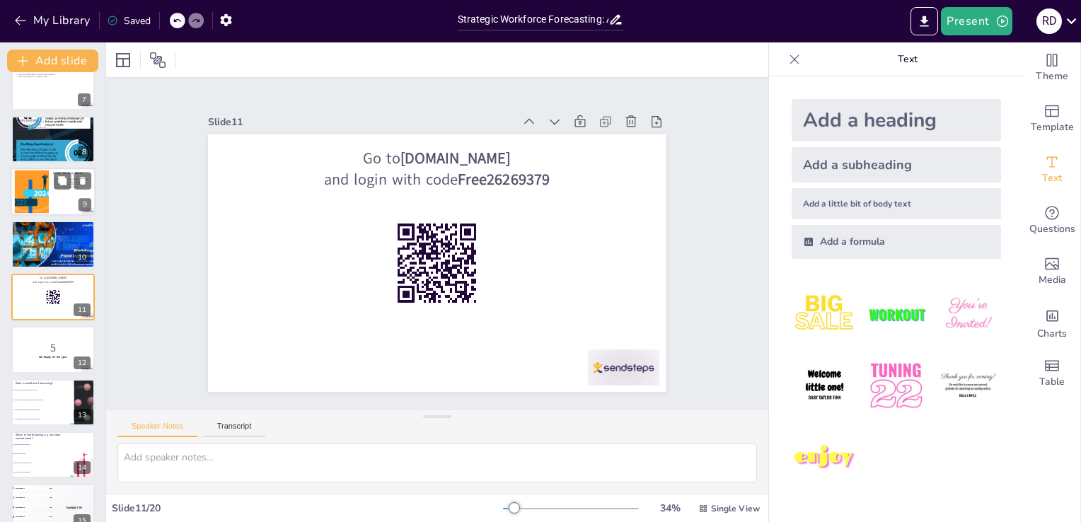
click at [25, 194] on div at bounding box center [32, 191] width 82 height 43
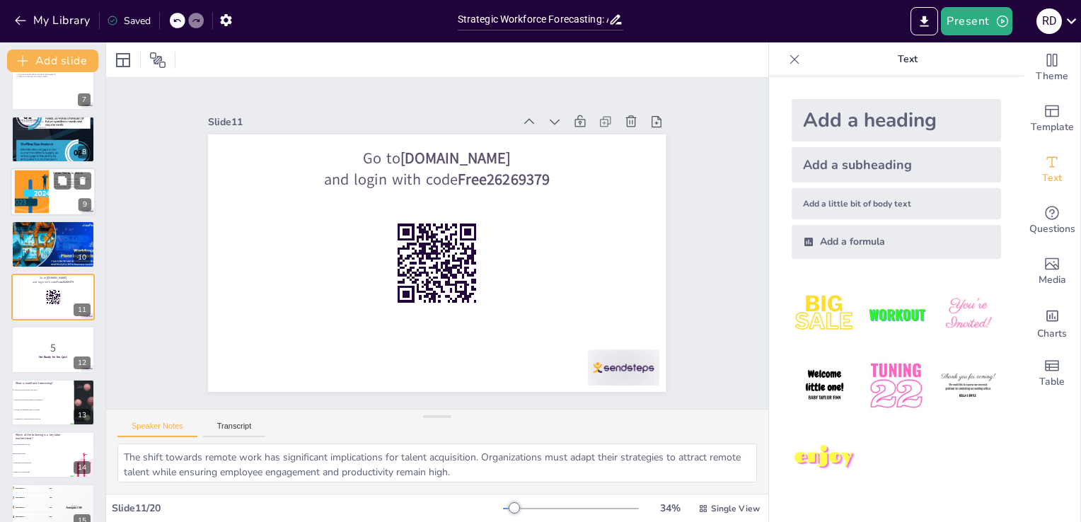
scroll to position [231, 0]
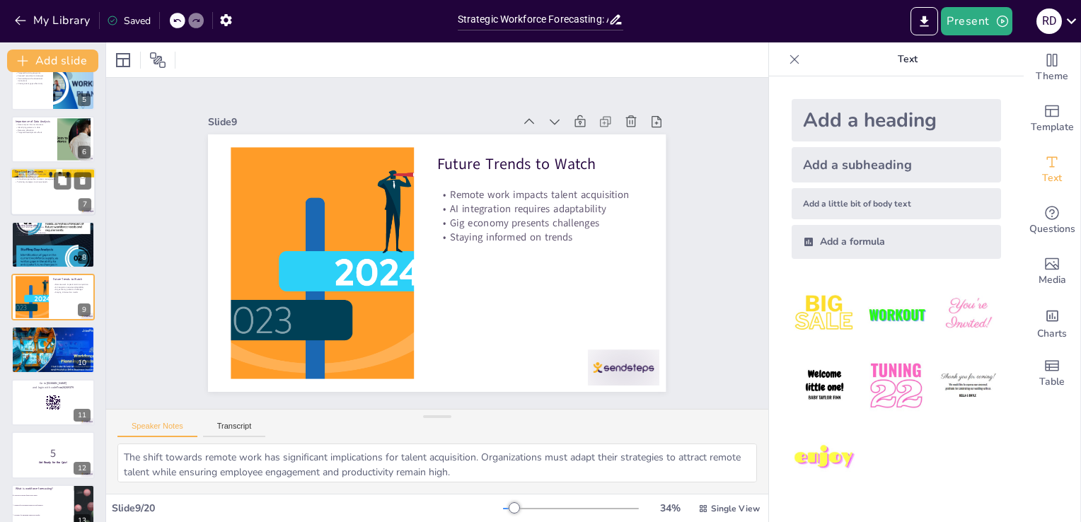
click at [25, 198] on div at bounding box center [53, 192] width 85 height 48
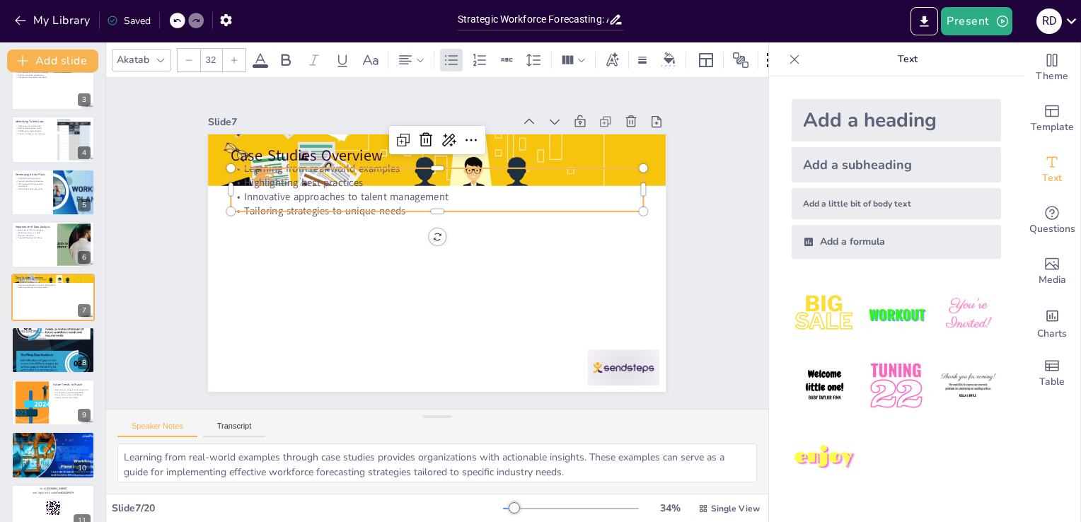
click at [274, 207] on div "Case Studies Overview Learning from real-world examples Highlighting best pract…" at bounding box center [424, 257] width 513 height 497
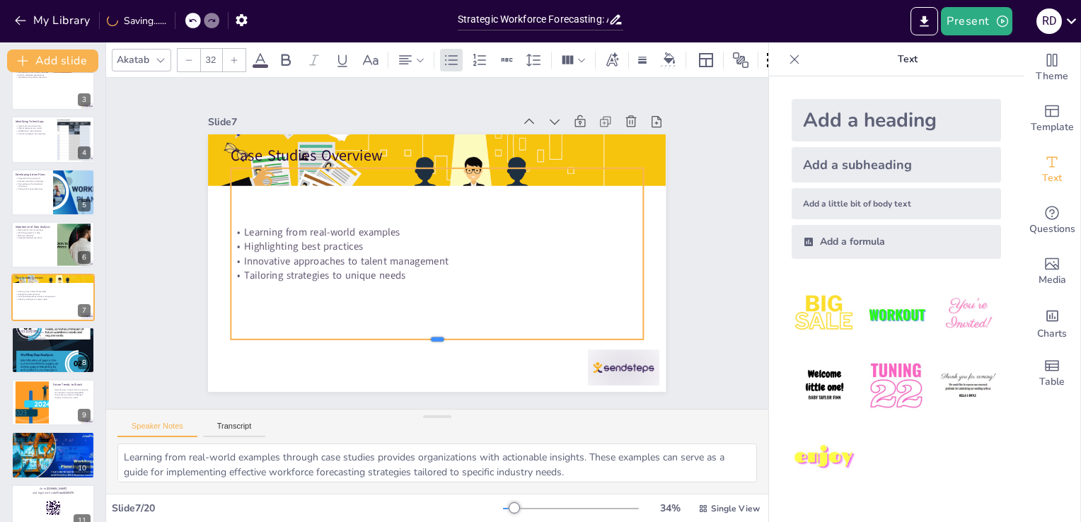
drag, startPoint x: 416, startPoint y: 206, endPoint x: 410, endPoint y: 334, distance: 128.1
click at [410, 334] on div at bounding box center [386, 332] width 362 height 216
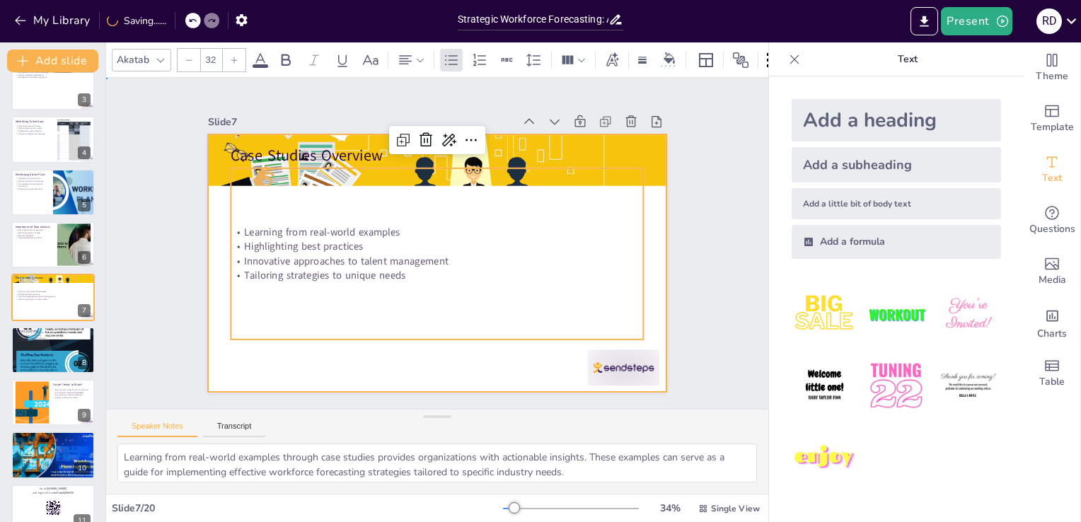
click at [275, 354] on div at bounding box center [426, 259] width 522 height 477
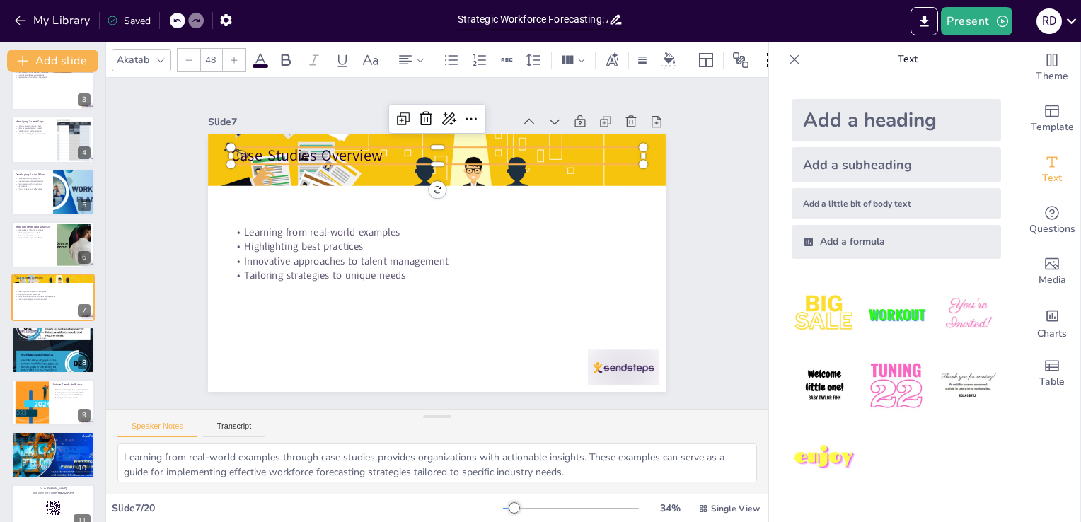
click at [332, 149] on p "Case Studies Overview" at bounding box center [446, 156] width 412 height 64
click at [817, 387] on img at bounding box center [824, 386] width 66 height 66
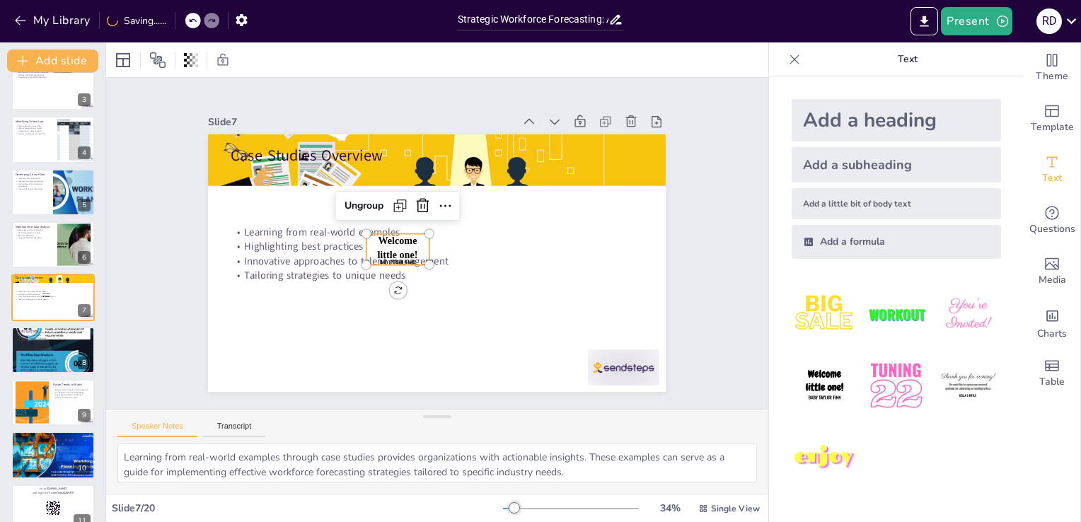
click at [803, 312] on img at bounding box center [824, 314] width 66 height 66
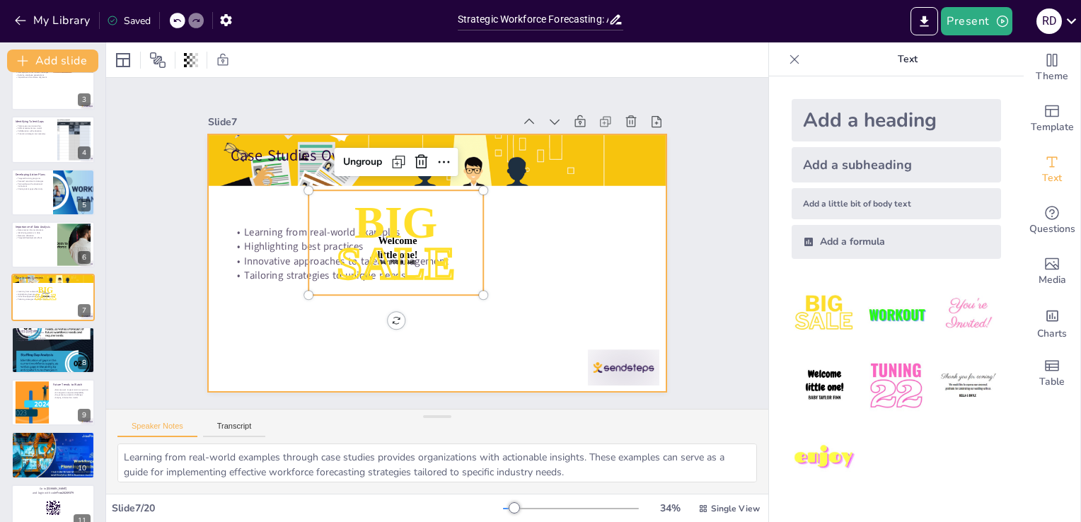
click at [384, 358] on div at bounding box center [430, 262] width 515 height 386
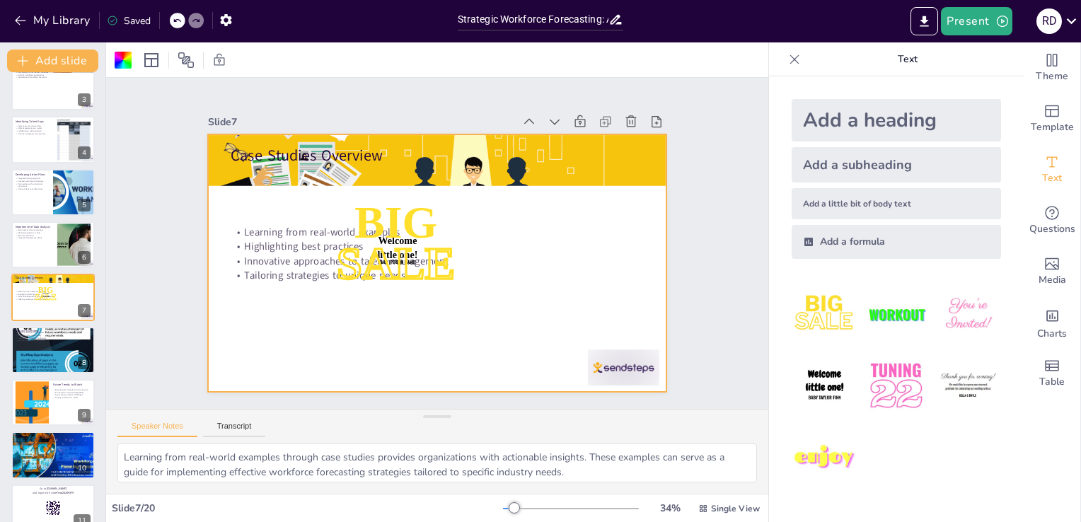
click at [174, 21] on icon at bounding box center [177, 20] width 8 height 8
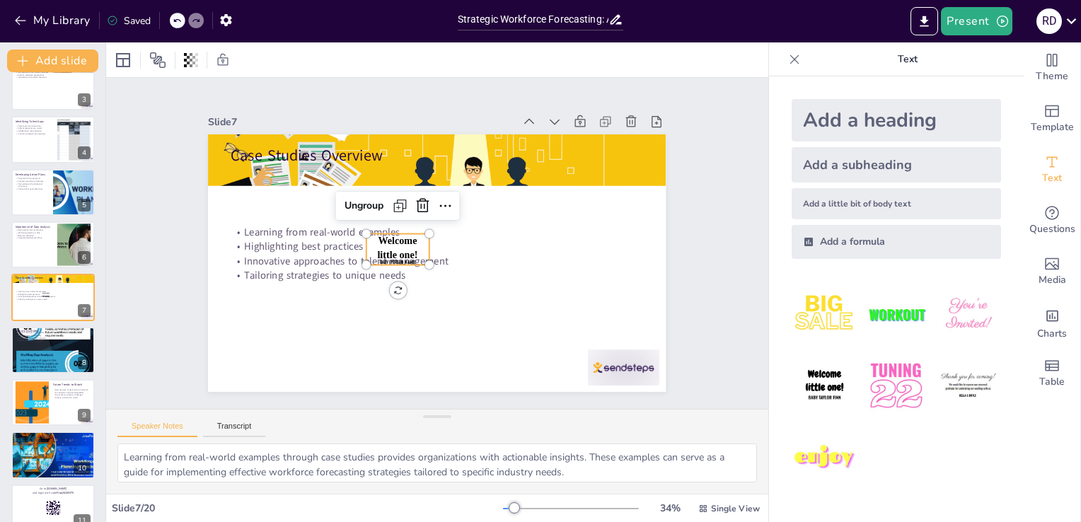
click at [453, 236] on span "Welcome little one!" at bounding box center [475, 230] width 44 height 33
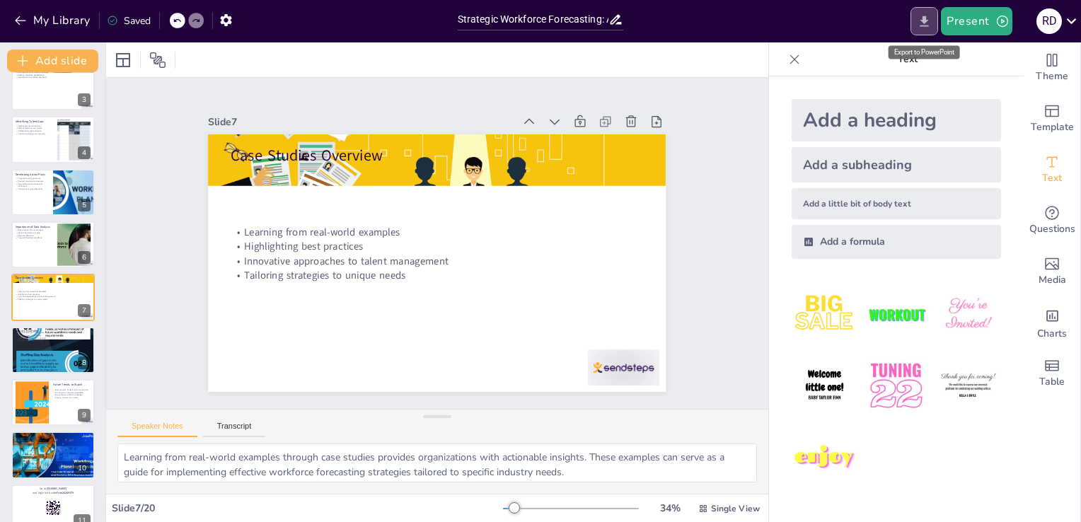
click at [922, 21] on icon "Export to PowerPoint" at bounding box center [924, 21] width 15 height 15
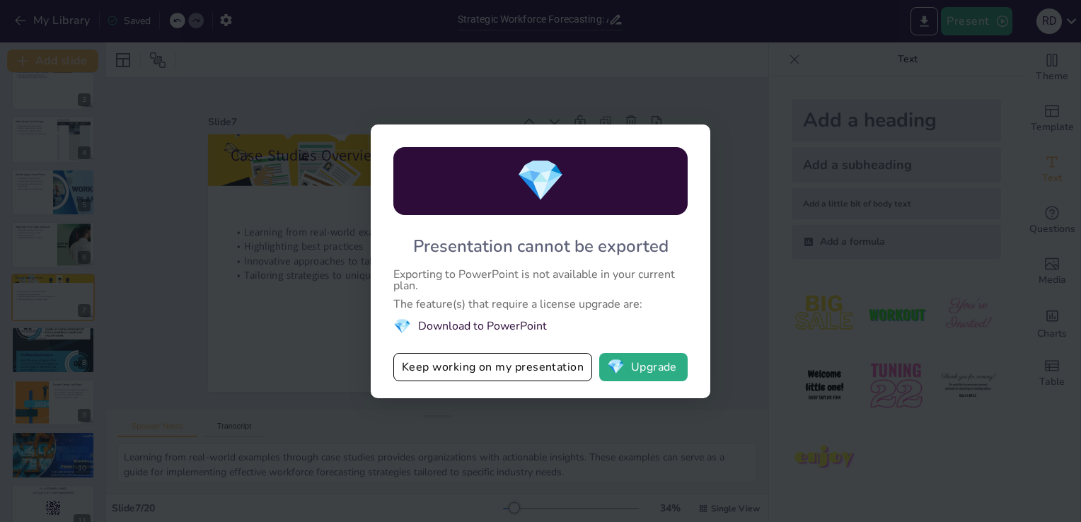
click at [488, 327] on li "💎 Download to PowerPoint" at bounding box center [540, 326] width 294 height 19
click at [410, 455] on div "💎 Presentation cannot be exported Exporting to PowerPoint is not available in y…" at bounding box center [540, 261] width 1081 height 522
click at [812, 235] on div "💎 Presentation cannot be exported Exporting to PowerPoint is not available in y…" at bounding box center [540, 261] width 1081 height 522
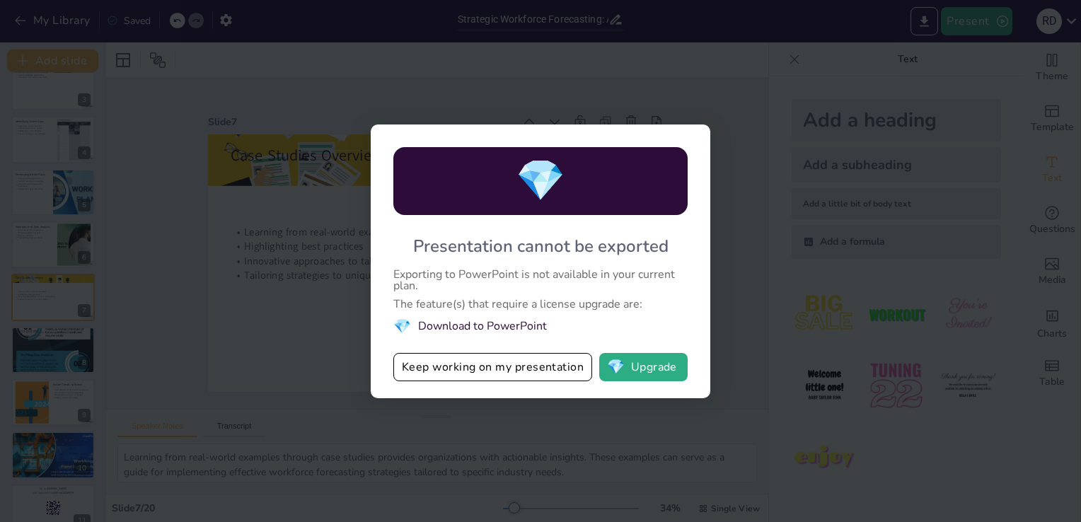
click at [812, 235] on div "💎 Presentation cannot be exported Exporting to PowerPoint is not available in y…" at bounding box center [540, 261] width 1081 height 522
click at [388, 150] on div "💎 Presentation cannot be exported Exporting to PowerPoint is not available in y…" at bounding box center [540, 261] width 339 height 274
click at [498, 366] on button "Keep working on my presentation" at bounding box center [492, 367] width 199 height 28
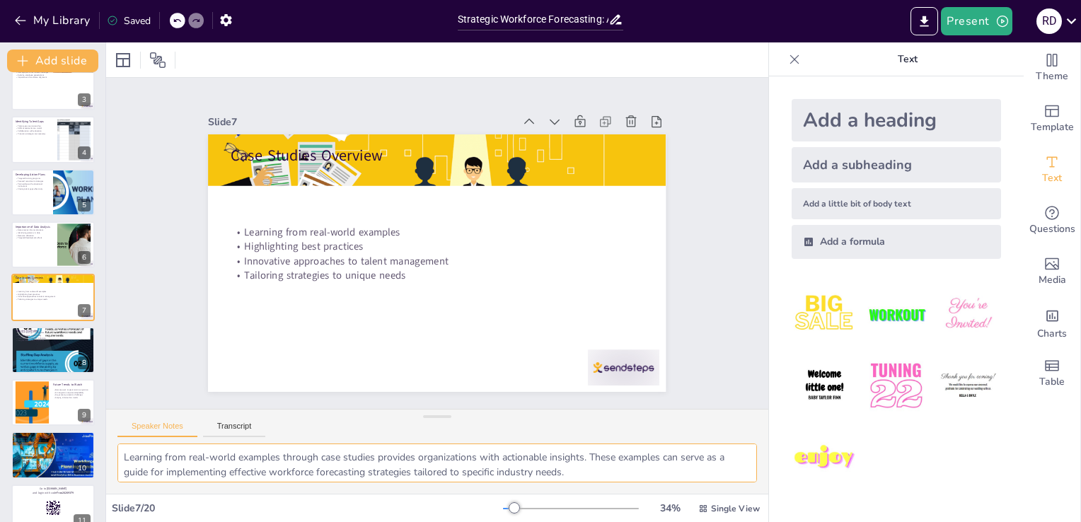
click at [739, 454] on textarea "Learning from real-world examples through case studies provides organizations w…" at bounding box center [436, 462] width 639 height 39
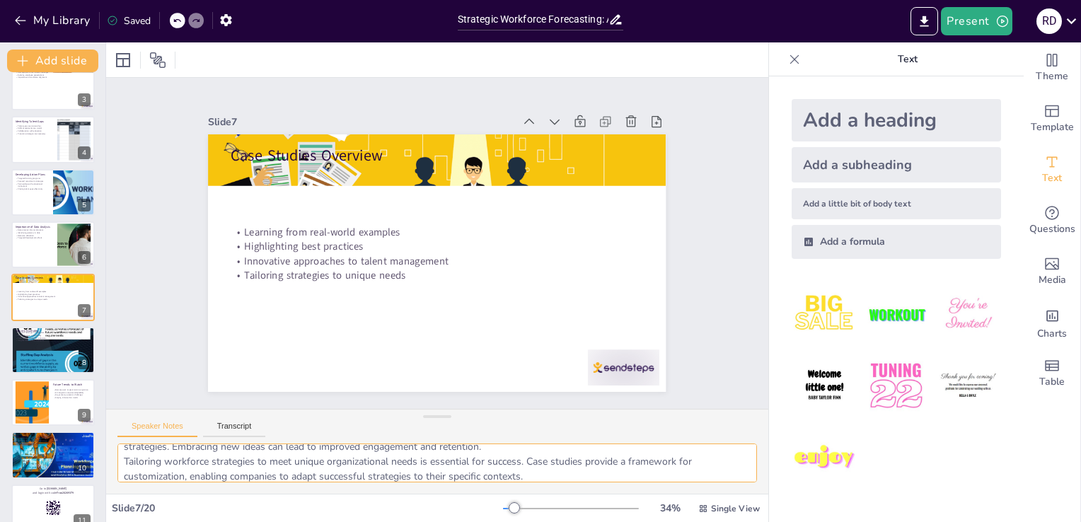
scroll to position [92, 0]
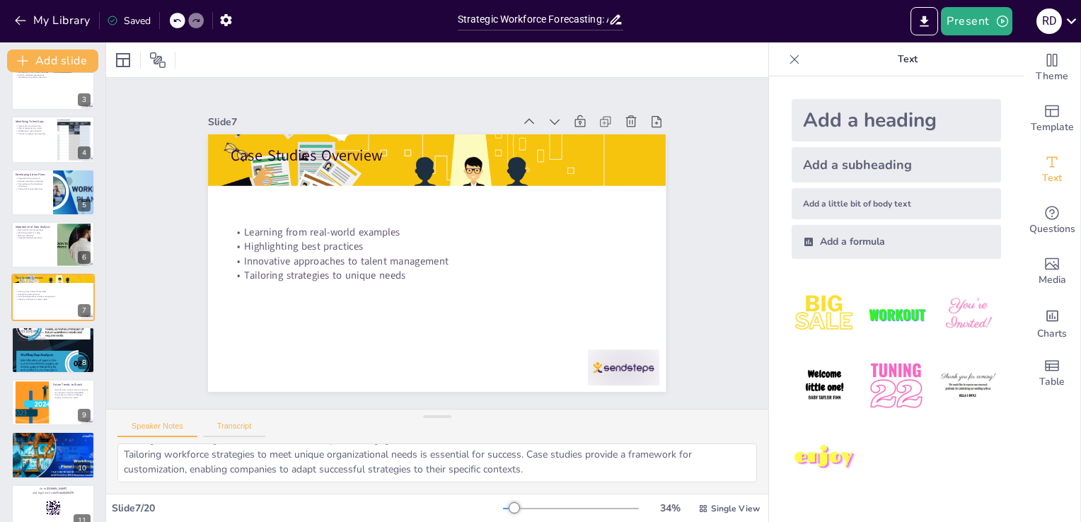
click at [238, 424] on button "Transcript" at bounding box center [234, 430] width 63 height 16
click at [40, 191] on div at bounding box center [53, 192] width 85 height 48
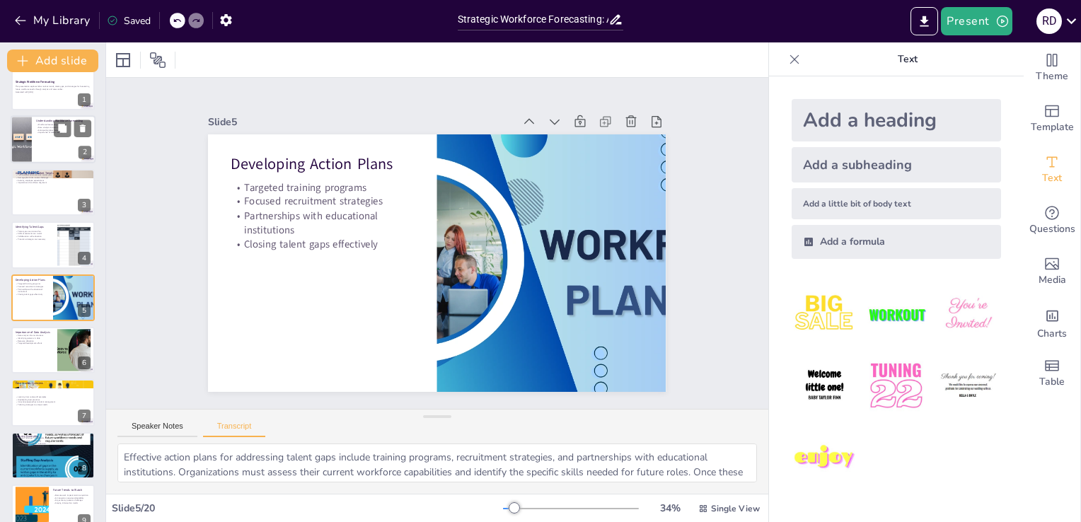
click at [40, 145] on div at bounding box center [53, 140] width 85 height 48
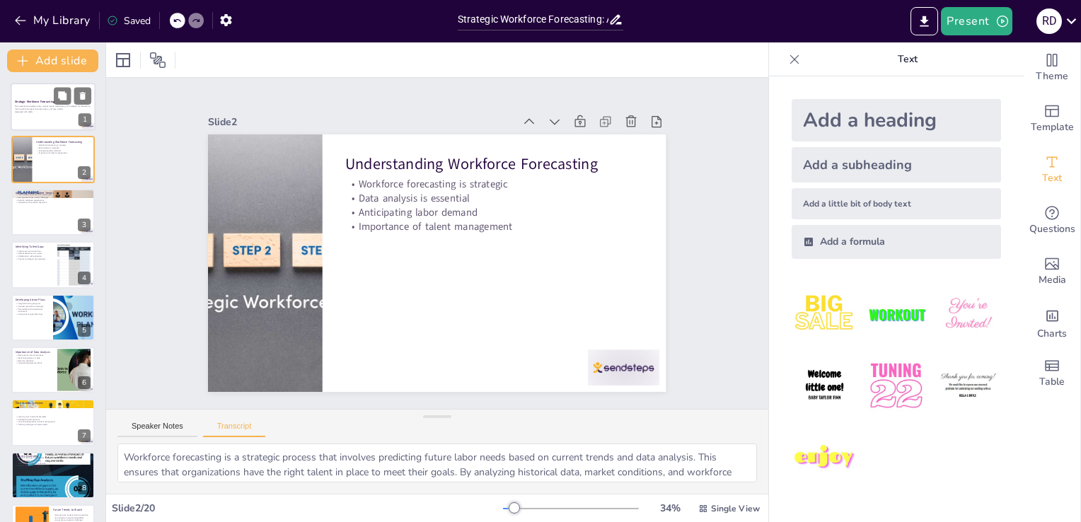
click at [34, 101] on strong "Strategic Workforce Forecasting" at bounding box center [35, 102] width 40 height 4
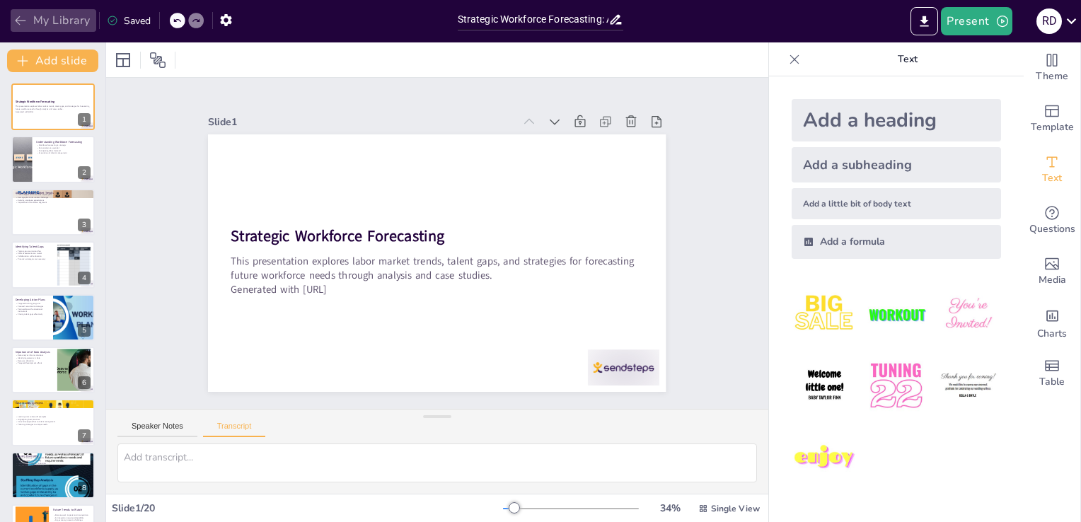
click at [45, 18] on button "My Library" at bounding box center [54, 20] width 86 height 23
